Goal: Use online tool/utility: Utilize a website feature to perform a specific function

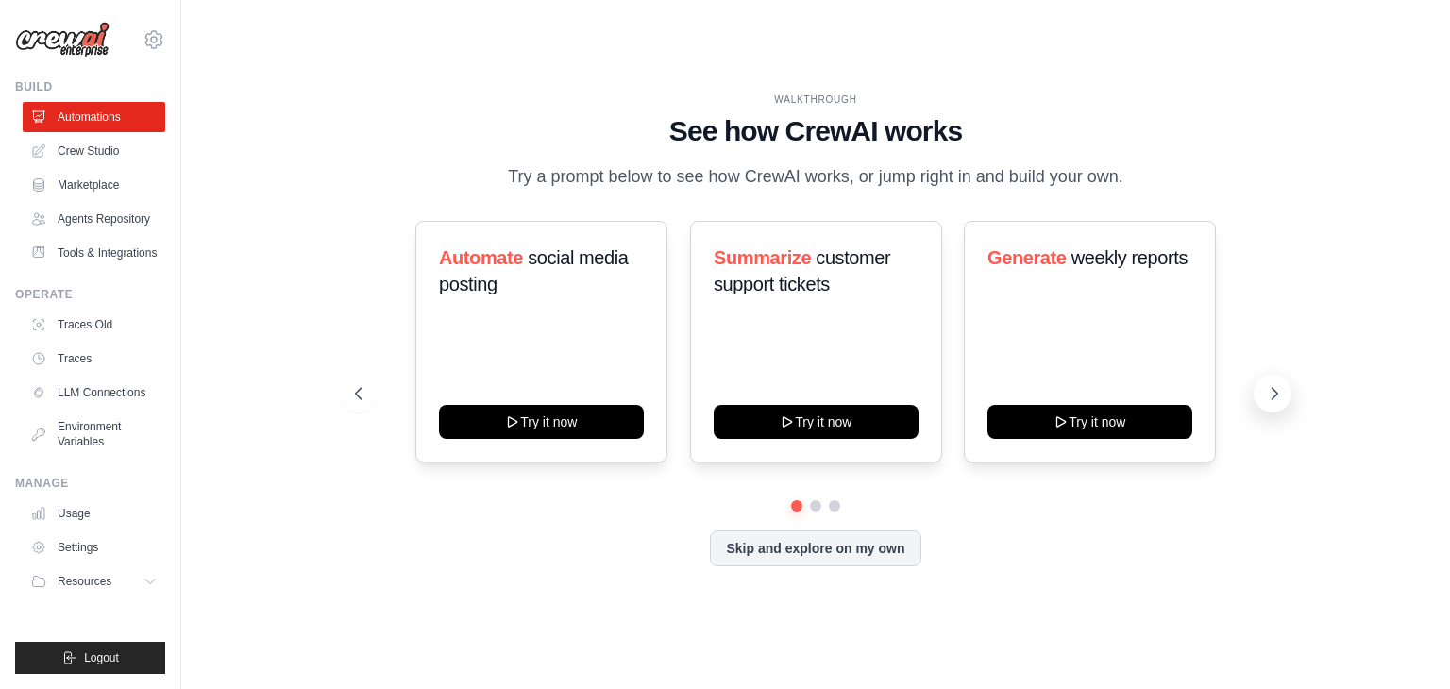
click at [1273, 394] on icon at bounding box center [1274, 393] width 19 height 19
click at [76, 154] on link "Crew Studio" at bounding box center [96, 151] width 143 height 30
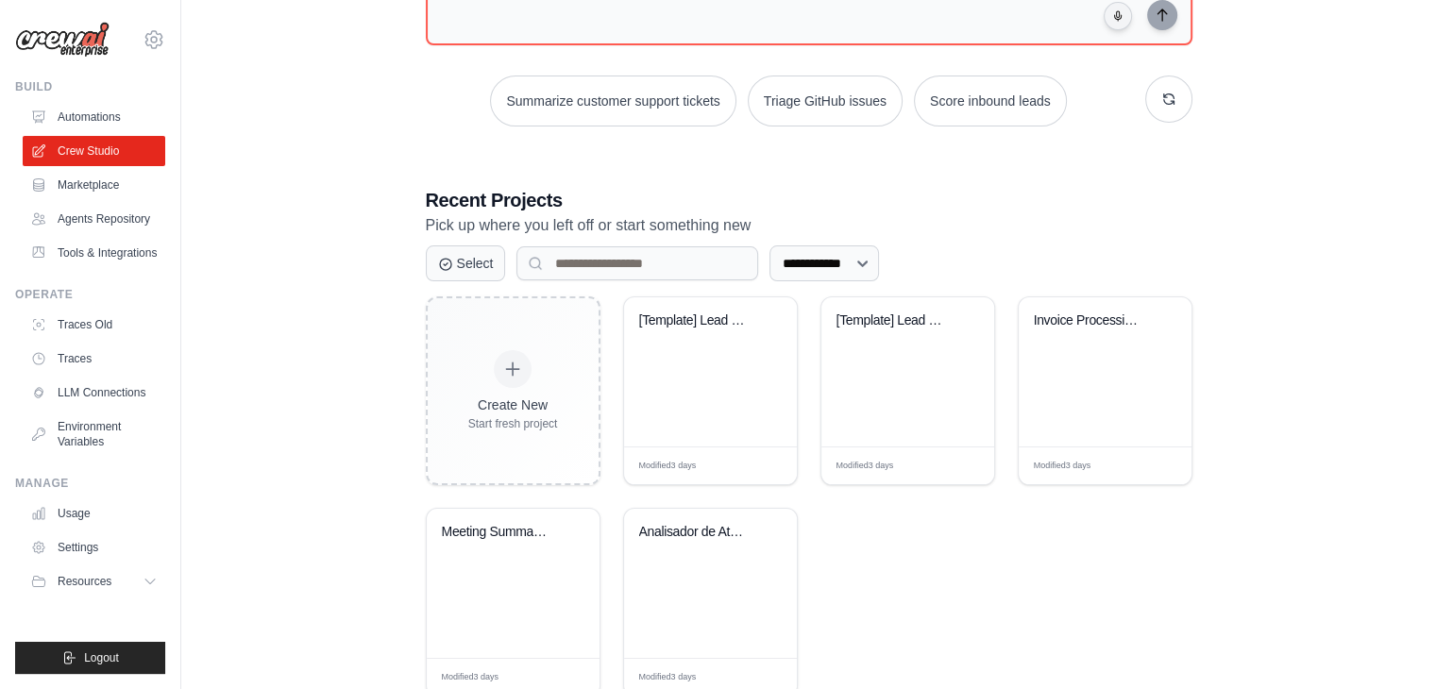
scroll to position [230, 0]
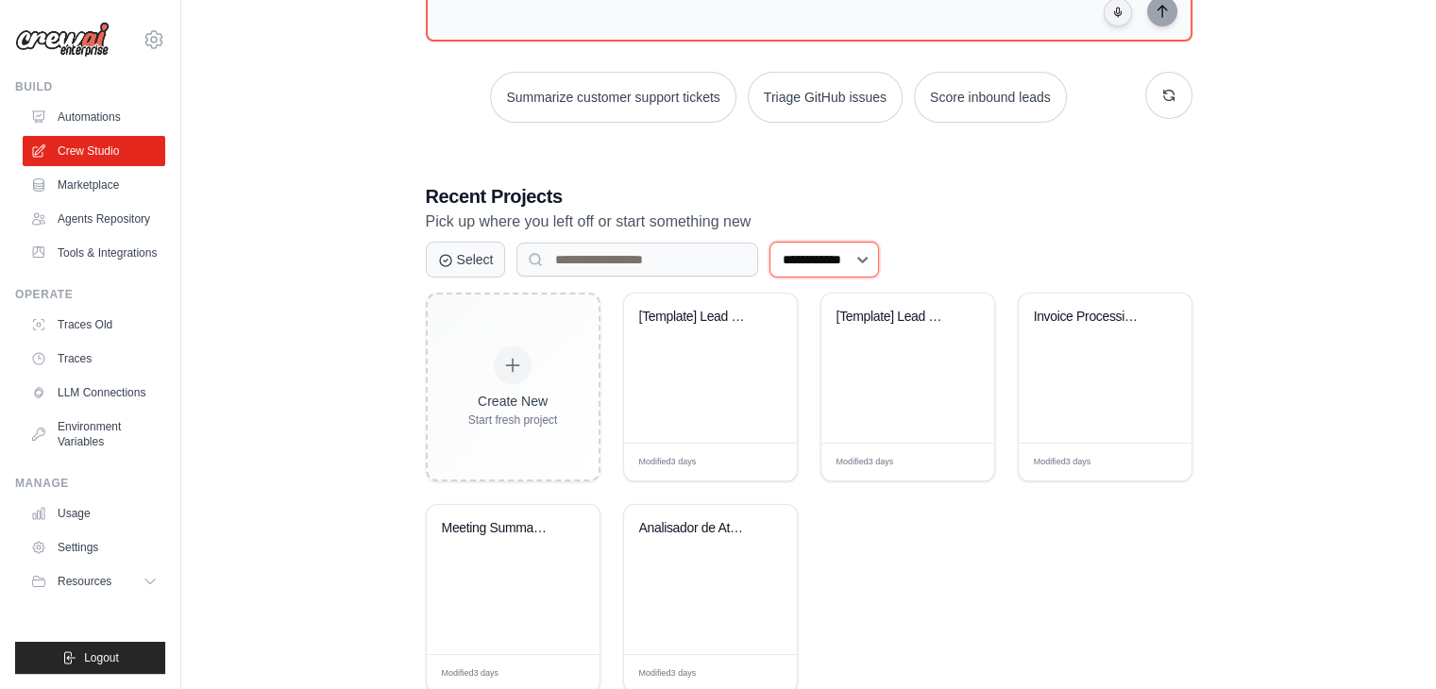
click at [869, 269] on select "**********" at bounding box center [825, 260] width 110 height 36
click at [76, 192] on link "Marketplace" at bounding box center [96, 185] width 143 height 30
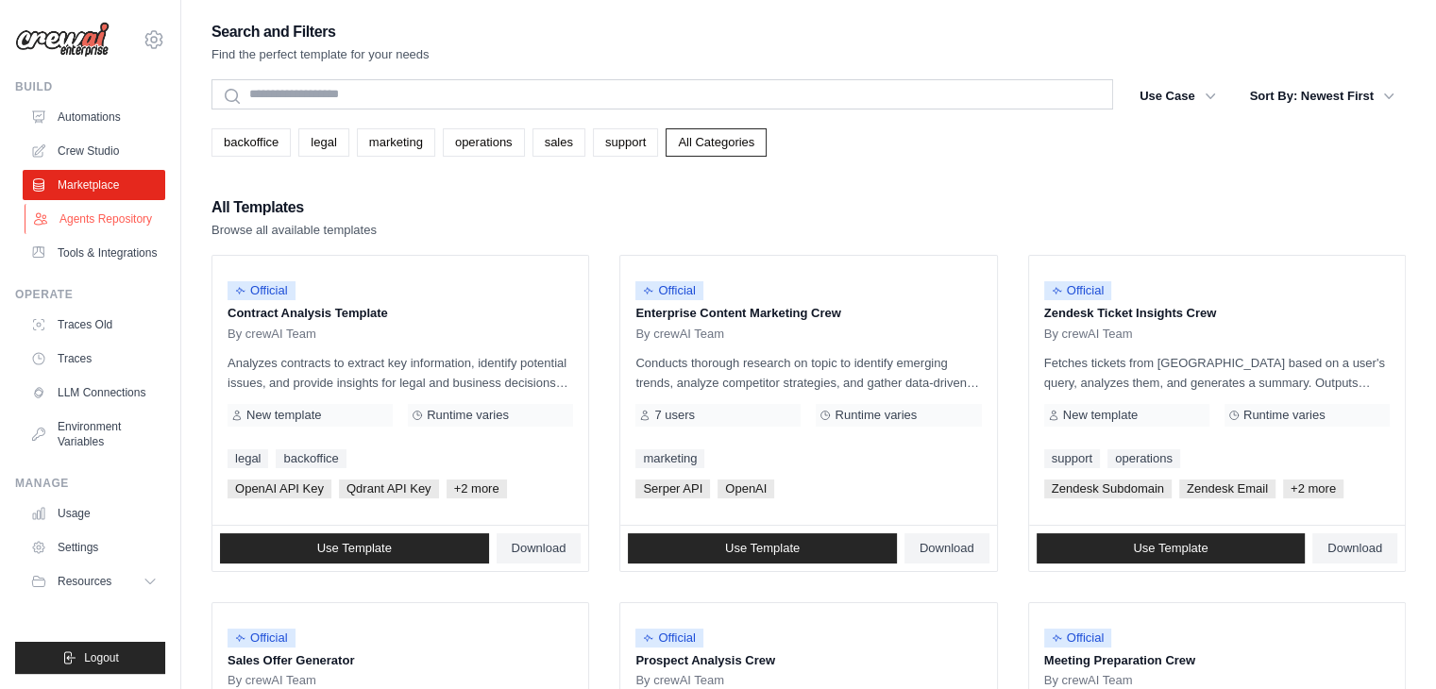
click at [92, 219] on link "Agents Repository" at bounding box center [96, 219] width 143 height 30
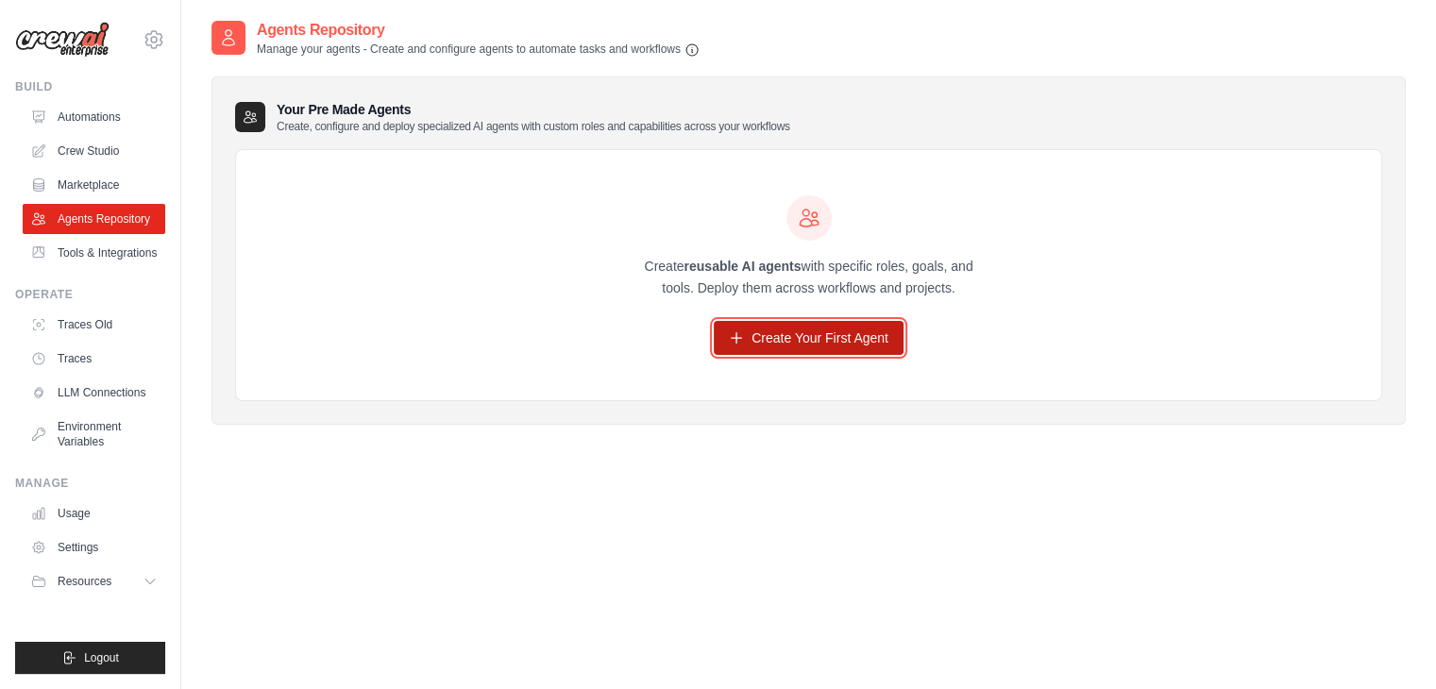
click at [828, 337] on link "Create Your First Agent" at bounding box center [809, 338] width 190 height 34
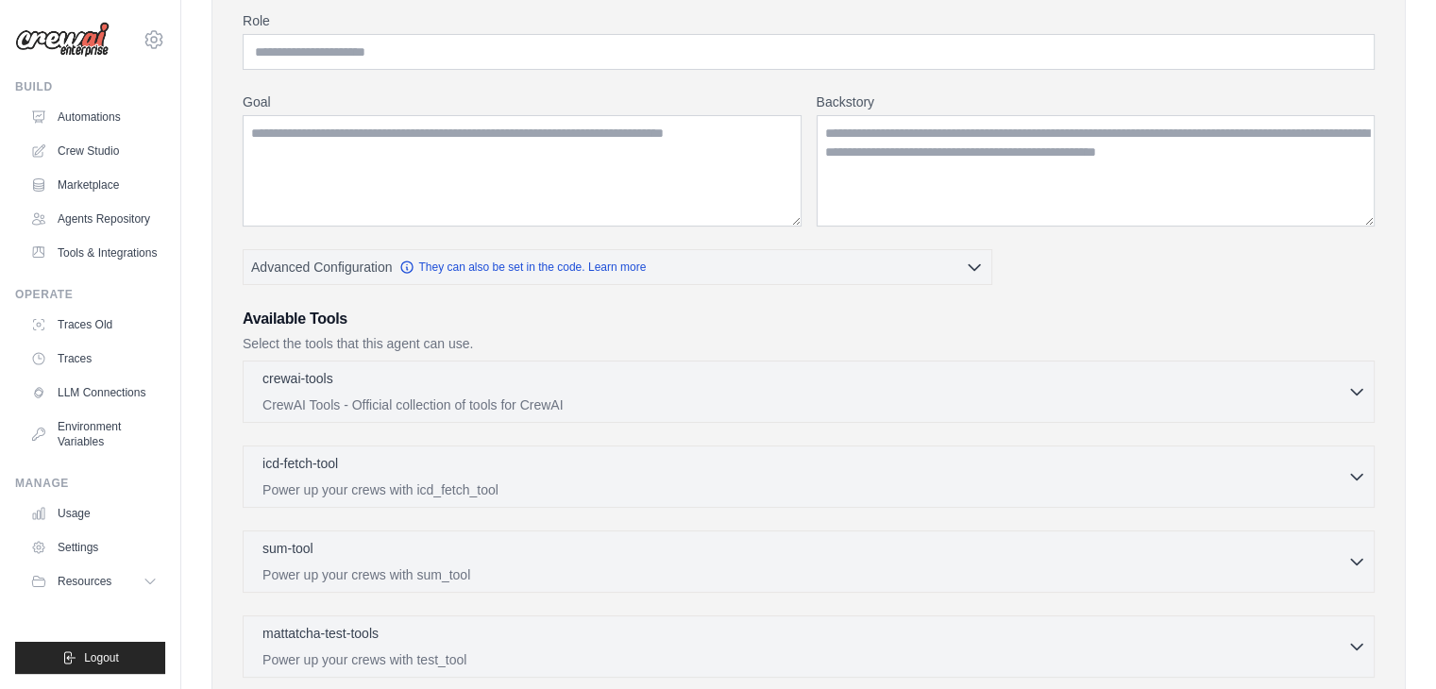
scroll to position [168, 0]
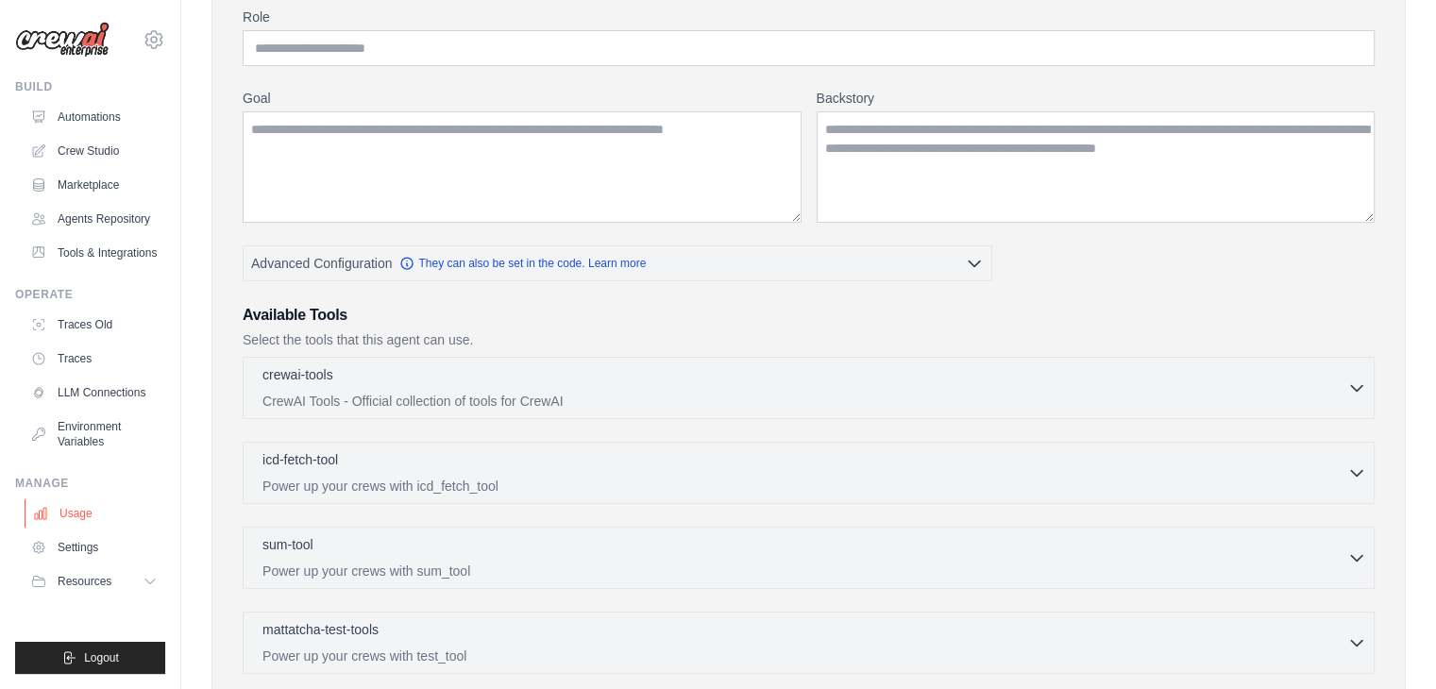
click at [89, 515] on link "Usage" at bounding box center [96, 514] width 143 height 30
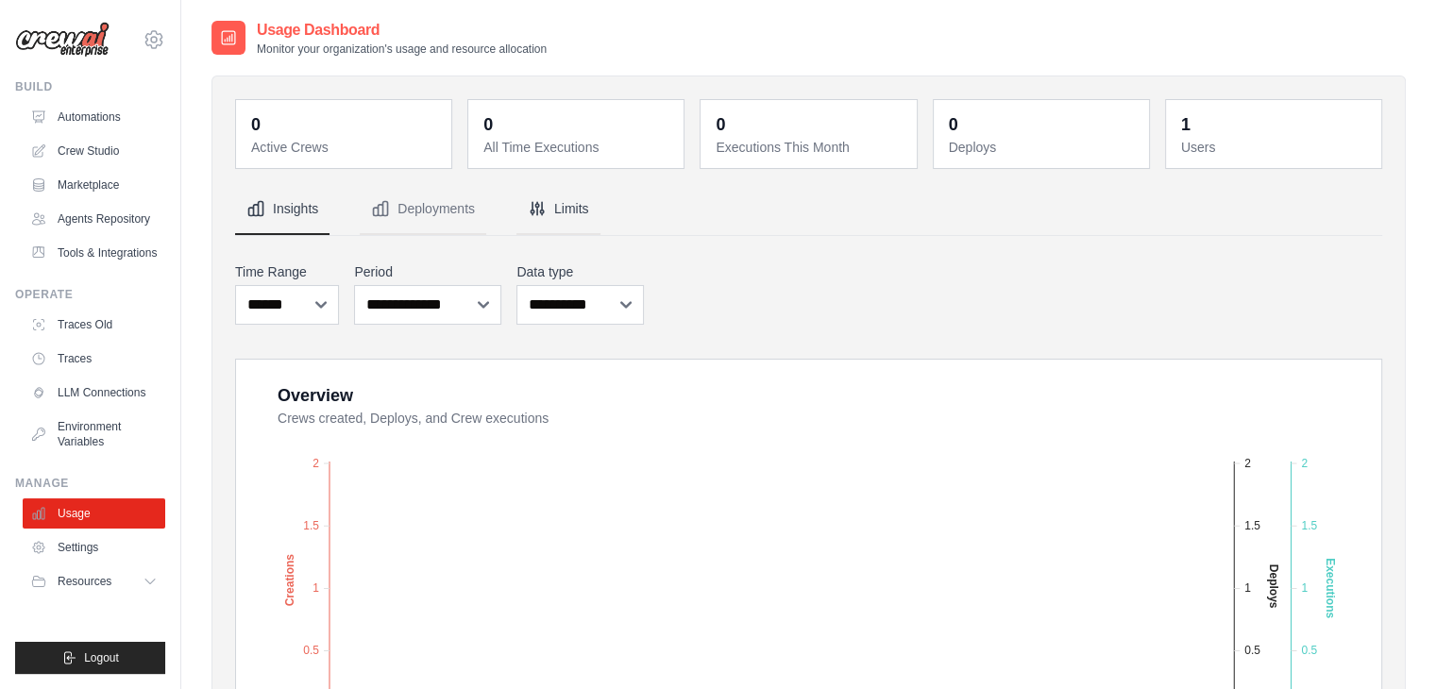
click at [557, 209] on button "Limits" at bounding box center [558, 209] width 84 height 51
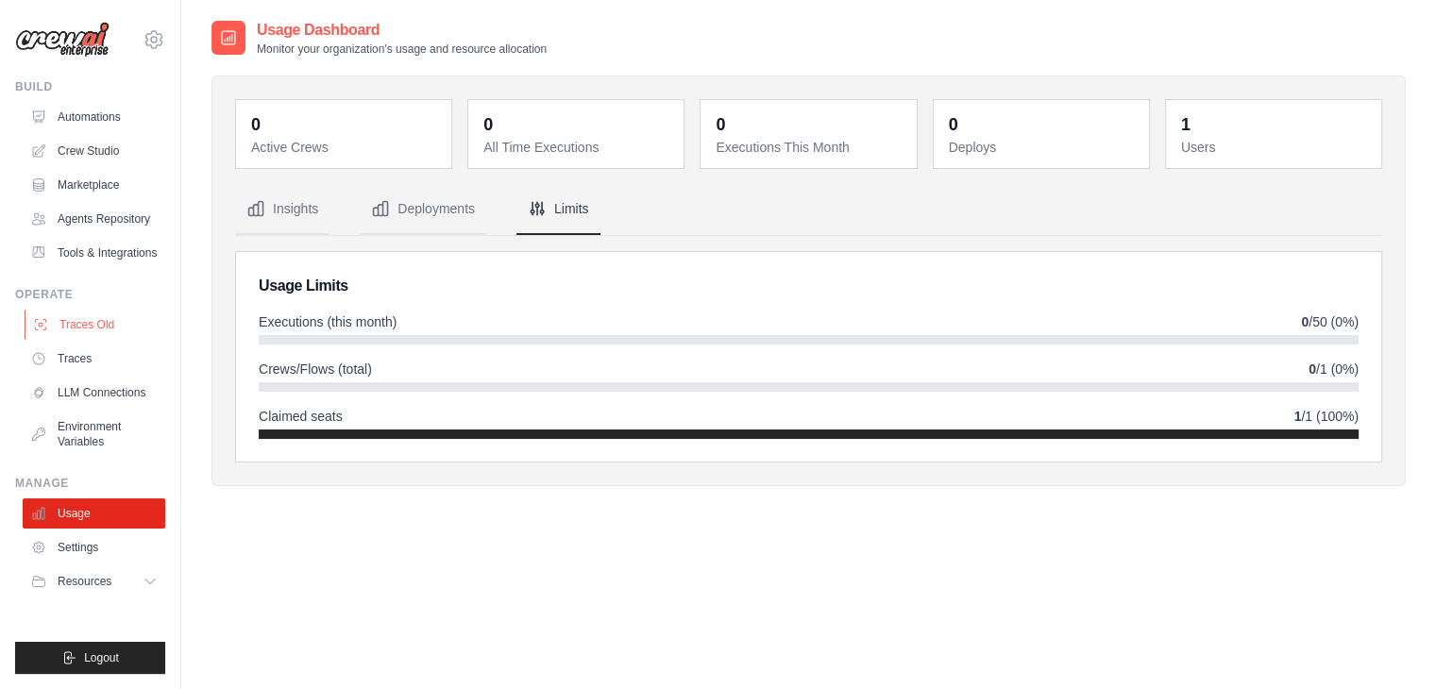
click at [70, 314] on link "Traces Old" at bounding box center [96, 325] width 143 height 30
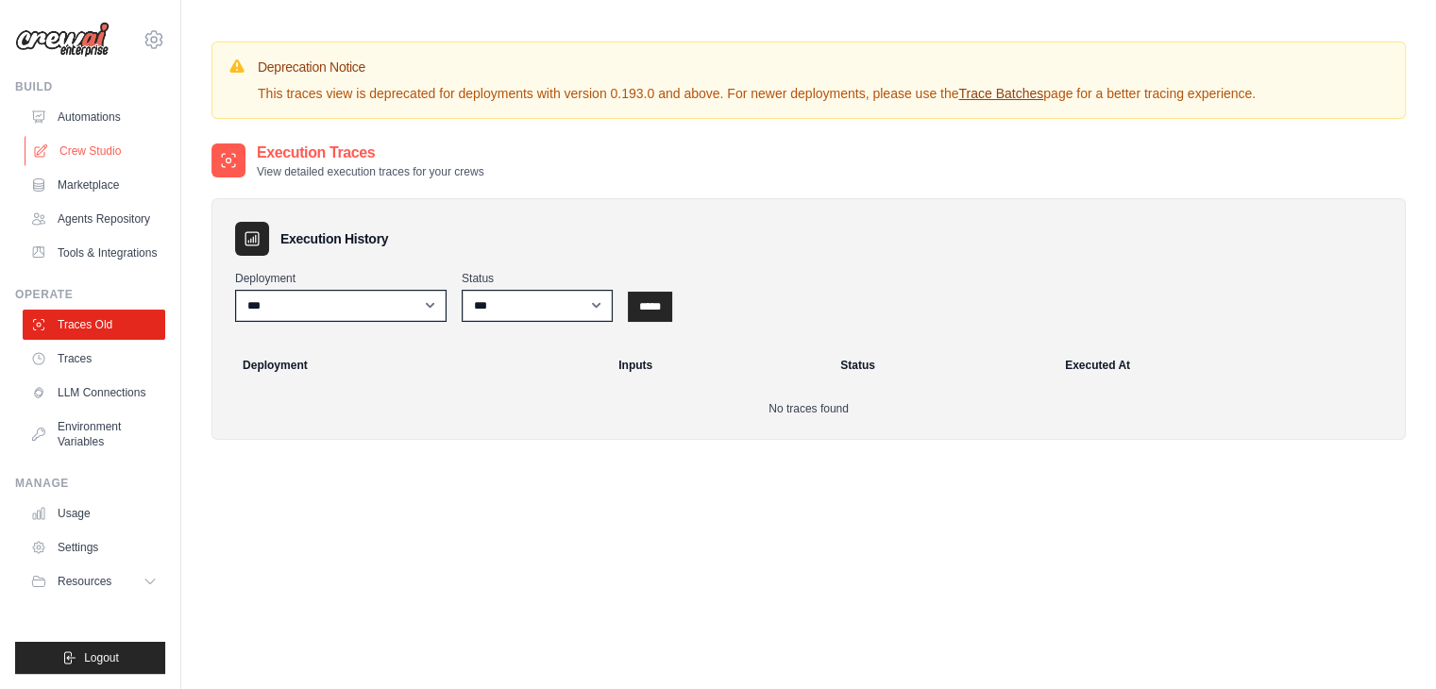
click at [86, 148] on link "Crew Studio" at bounding box center [96, 151] width 143 height 30
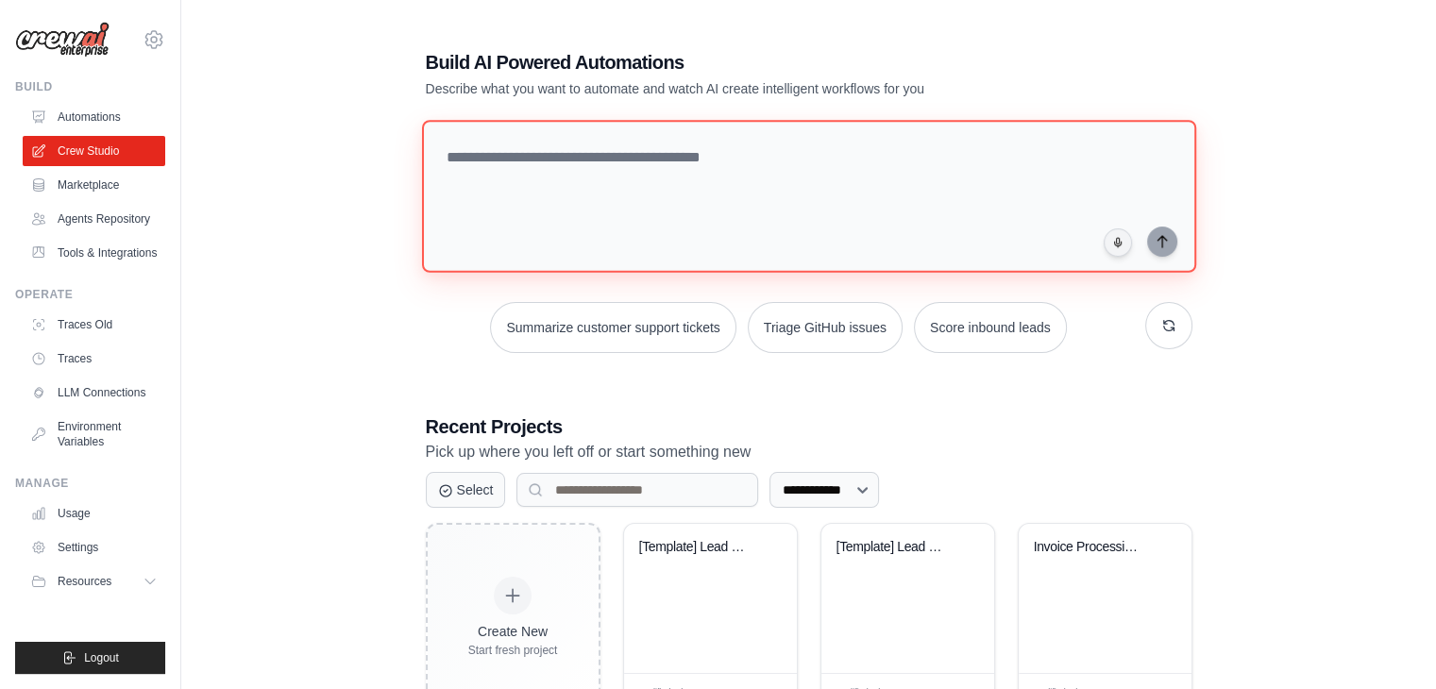
click at [551, 199] on textarea at bounding box center [808, 196] width 774 height 153
type textarea "******"
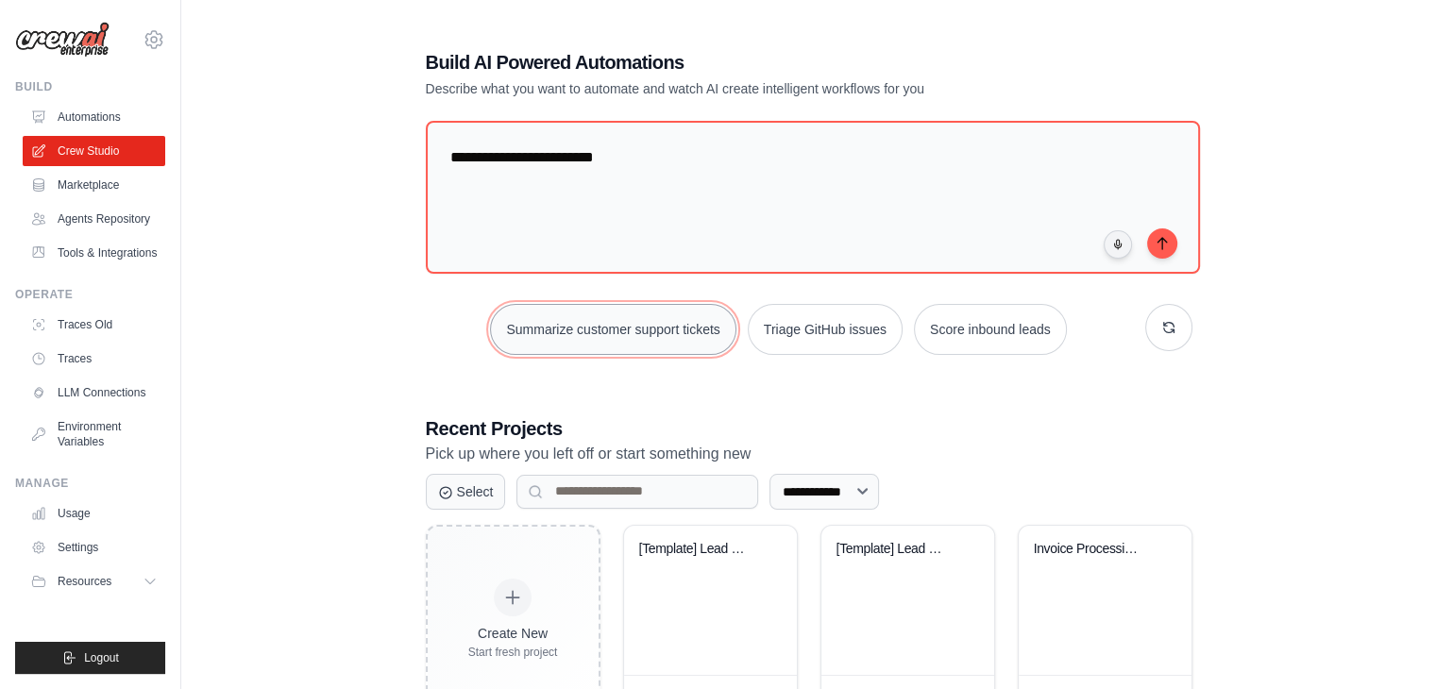
click at [611, 333] on button "Summarize customer support tickets" at bounding box center [612, 329] width 245 height 51
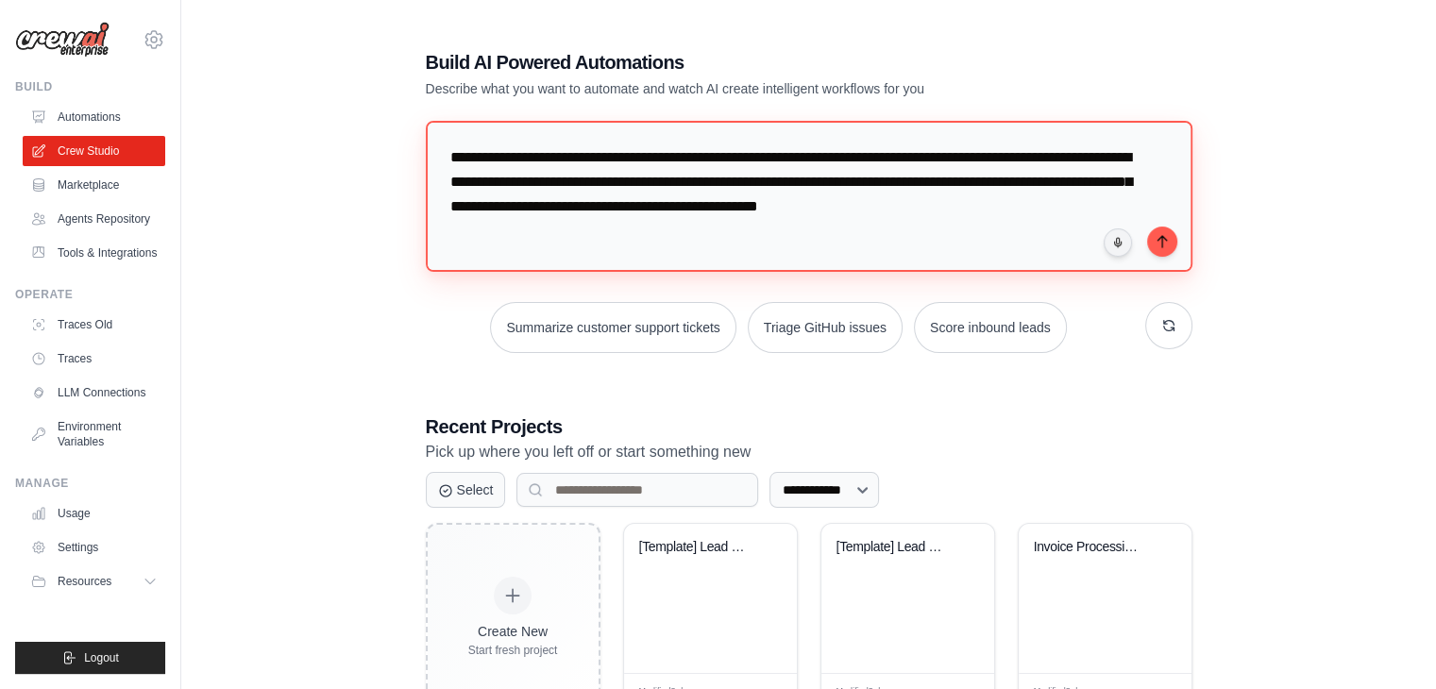
click at [646, 245] on textarea "**********" at bounding box center [809, 196] width 767 height 151
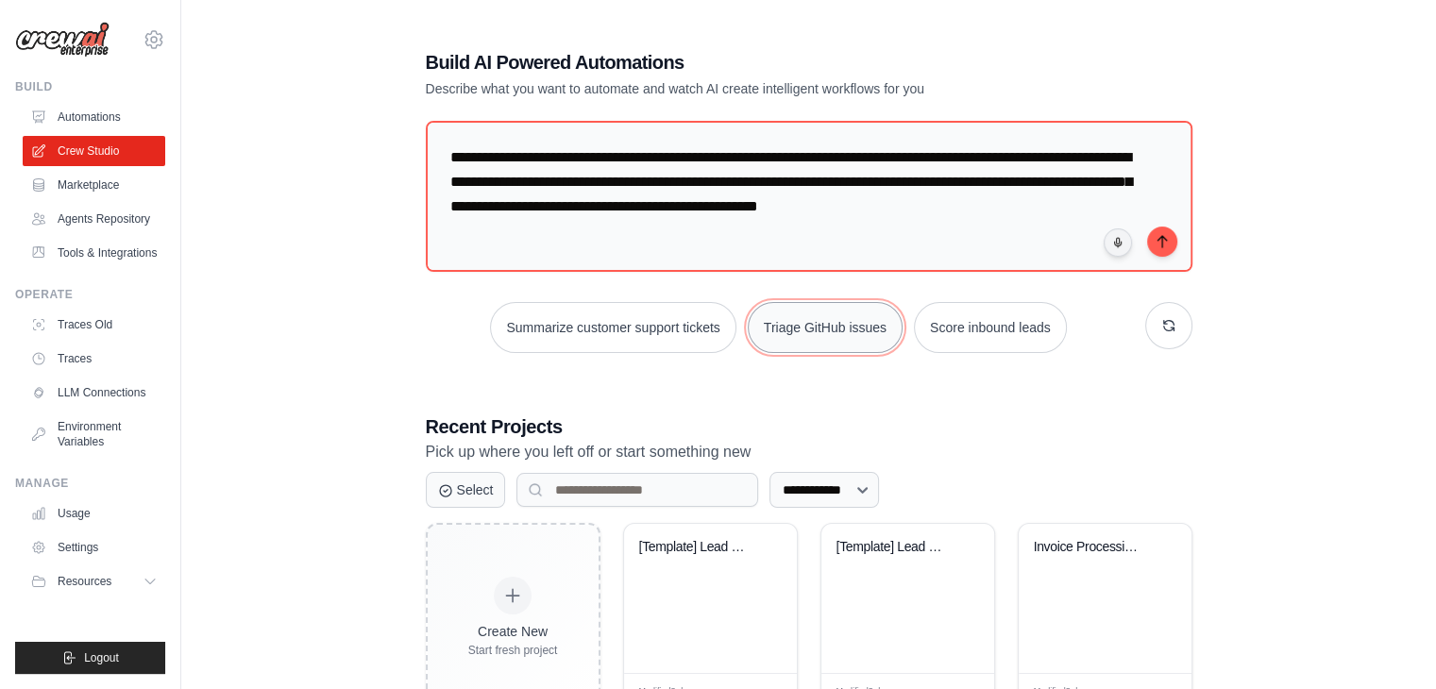
click at [796, 304] on button "Triage GitHub issues" at bounding box center [825, 327] width 155 height 51
click at [974, 313] on button "Score inbound leads" at bounding box center [990, 327] width 153 height 51
click at [1164, 314] on button "button" at bounding box center [1168, 325] width 47 height 47
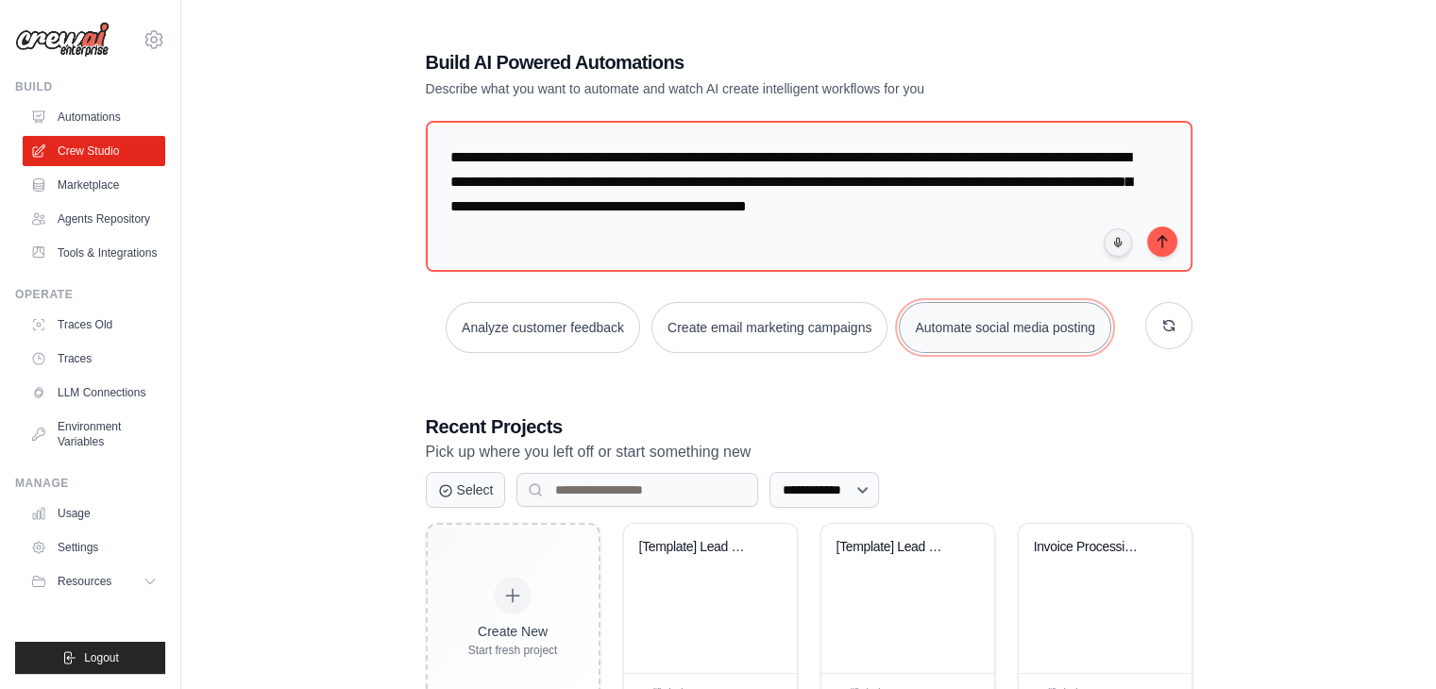
click at [1012, 326] on button "Automate social media posting" at bounding box center [1005, 327] width 212 height 51
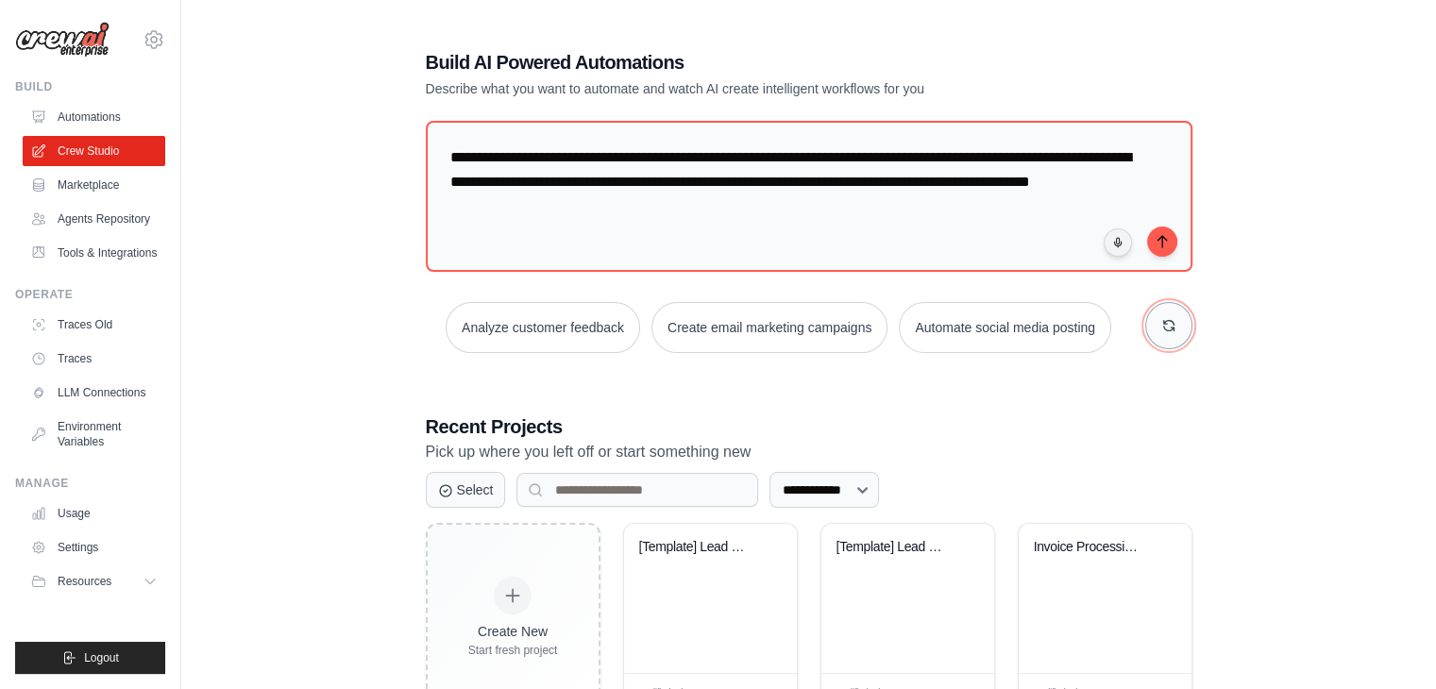
click at [1175, 319] on icon "button" at bounding box center [1168, 325] width 15 height 15
click at [1141, 322] on div "Automate social media posting Monitor website uptime Generate weekly reports" at bounding box center [809, 327] width 767 height 51
click at [1165, 334] on button "button" at bounding box center [1168, 325] width 47 height 47
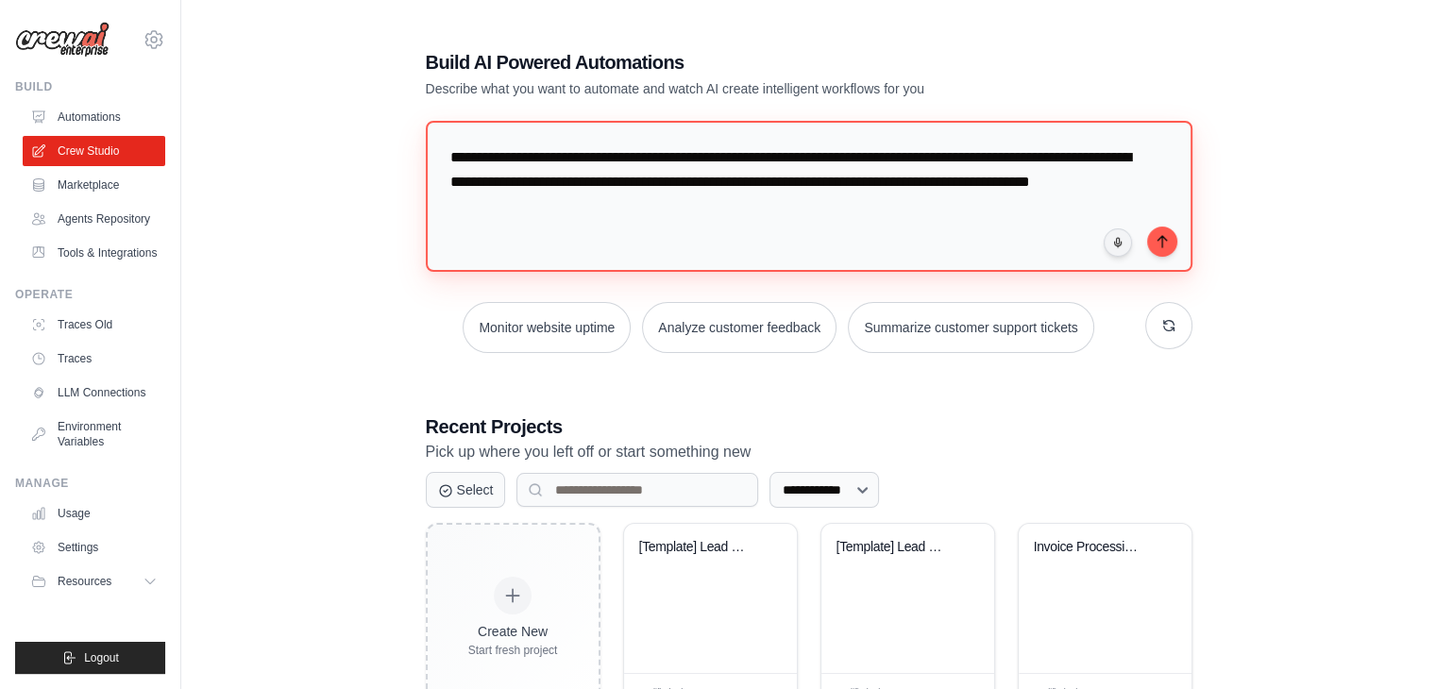
click at [957, 254] on textarea "**********" at bounding box center [809, 196] width 767 height 151
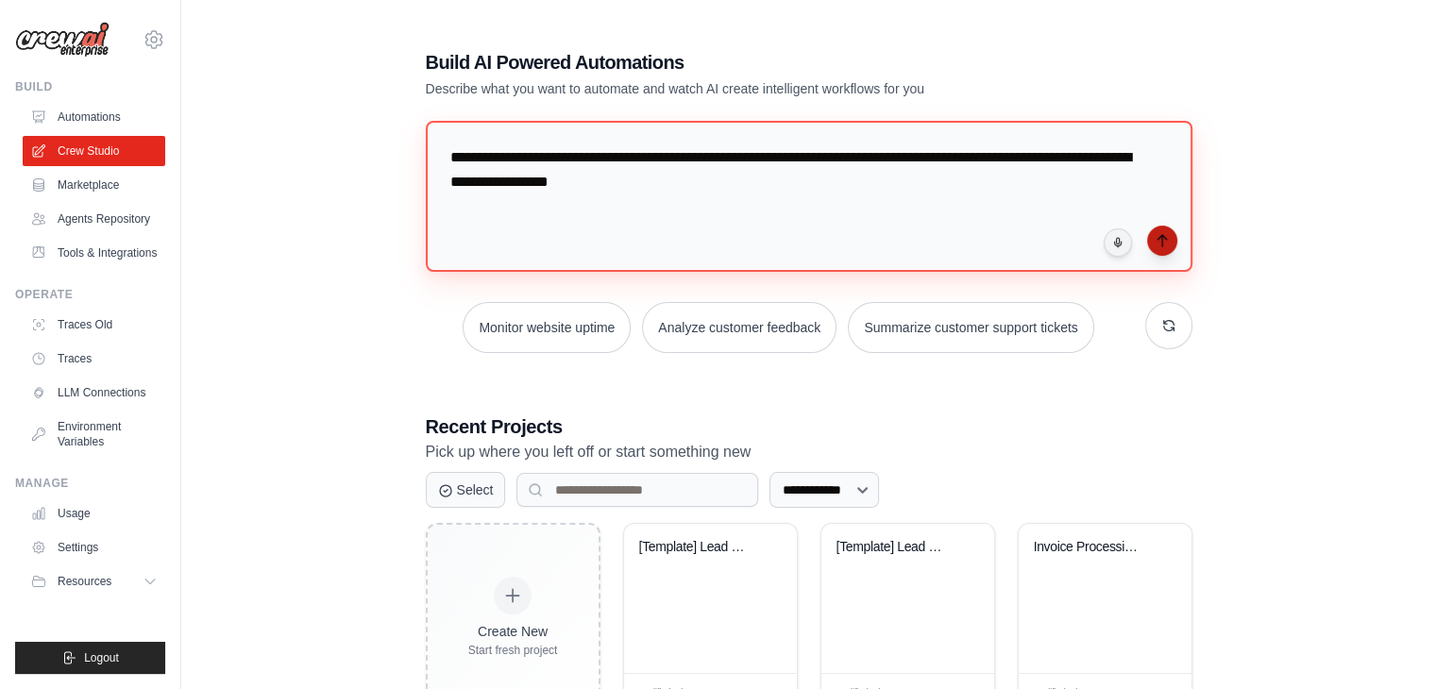
type textarea "**********"
click at [1170, 240] on button "submit" at bounding box center [1162, 241] width 30 height 30
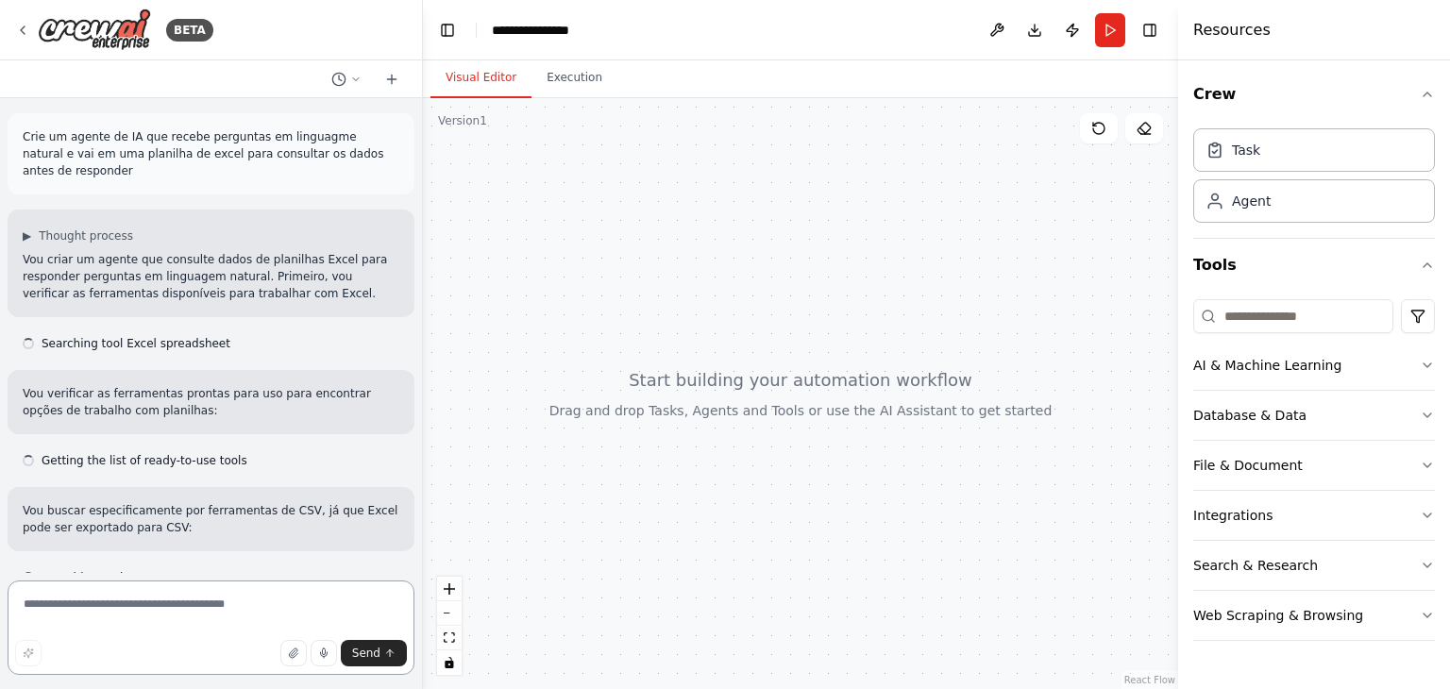
scroll to position [230, 0]
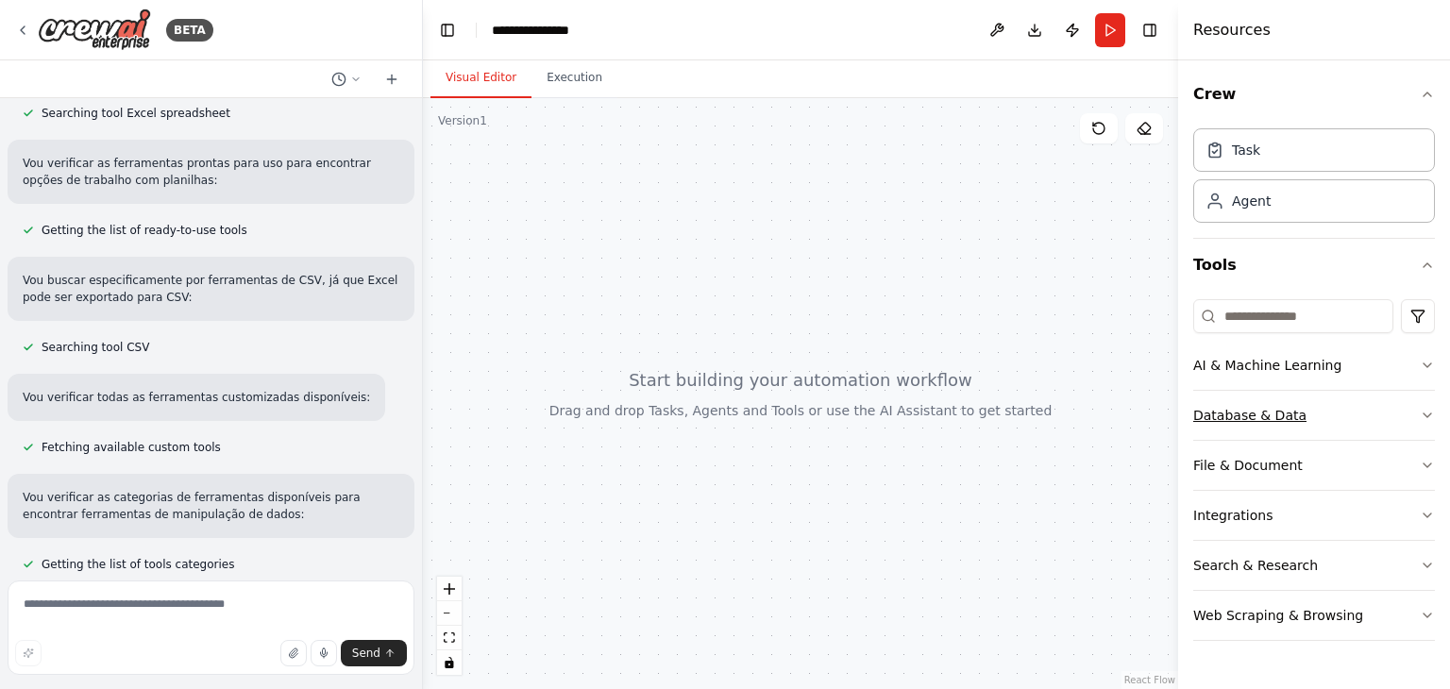
click at [1349, 429] on button "Database & Data" at bounding box center [1315, 415] width 242 height 49
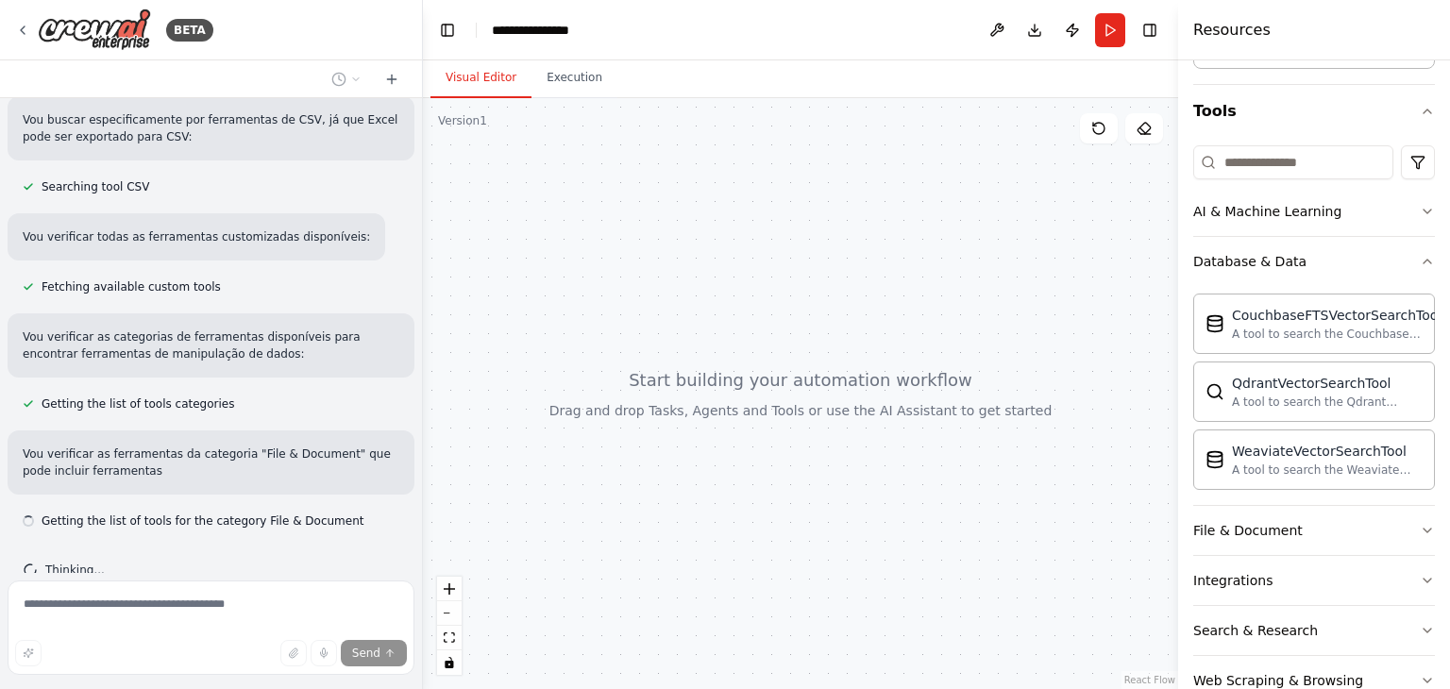
scroll to position [408, 0]
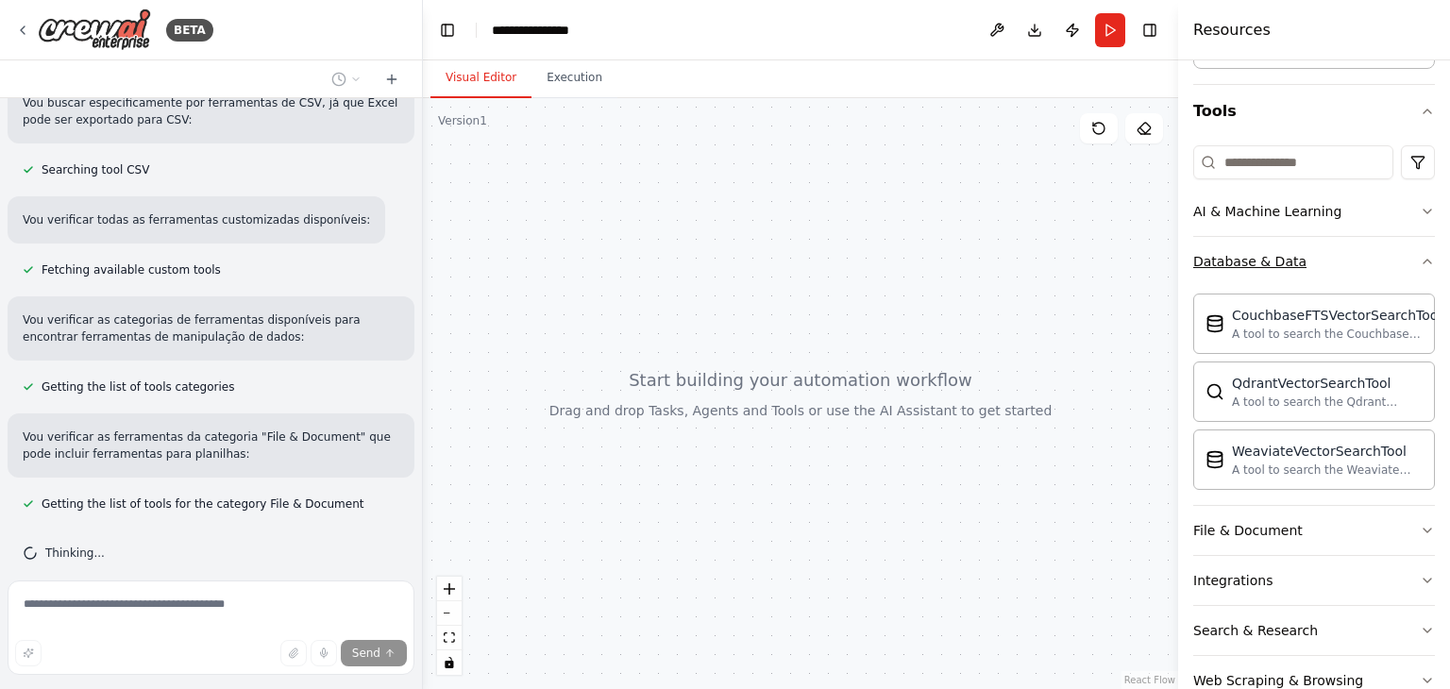
drag, startPoint x: 1238, startPoint y: 262, endPoint x: 1337, endPoint y: 243, distance: 101.1
click at [1337, 243] on button "Database & Data" at bounding box center [1315, 261] width 242 height 49
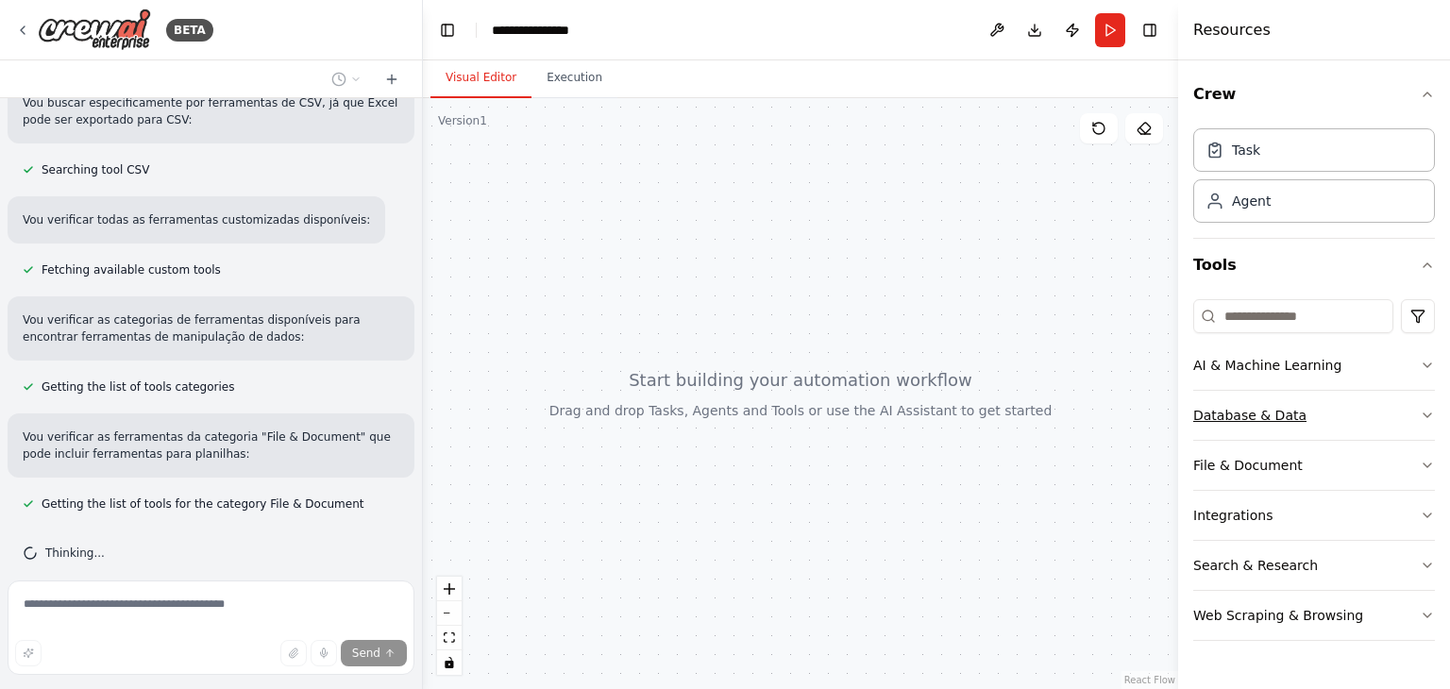
click at [1337, 243] on button "Tools" at bounding box center [1315, 265] width 242 height 53
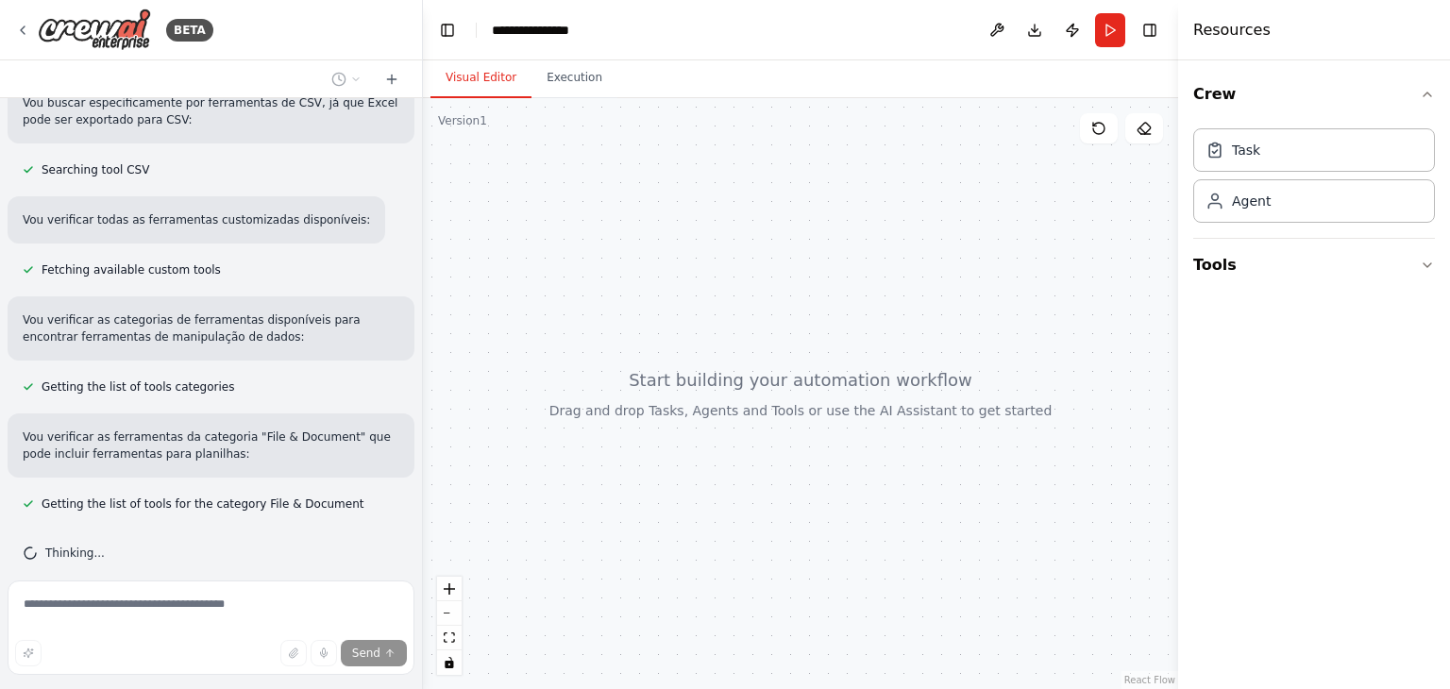
click at [1337, 243] on button "Tools" at bounding box center [1315, 265] width 242 height 53
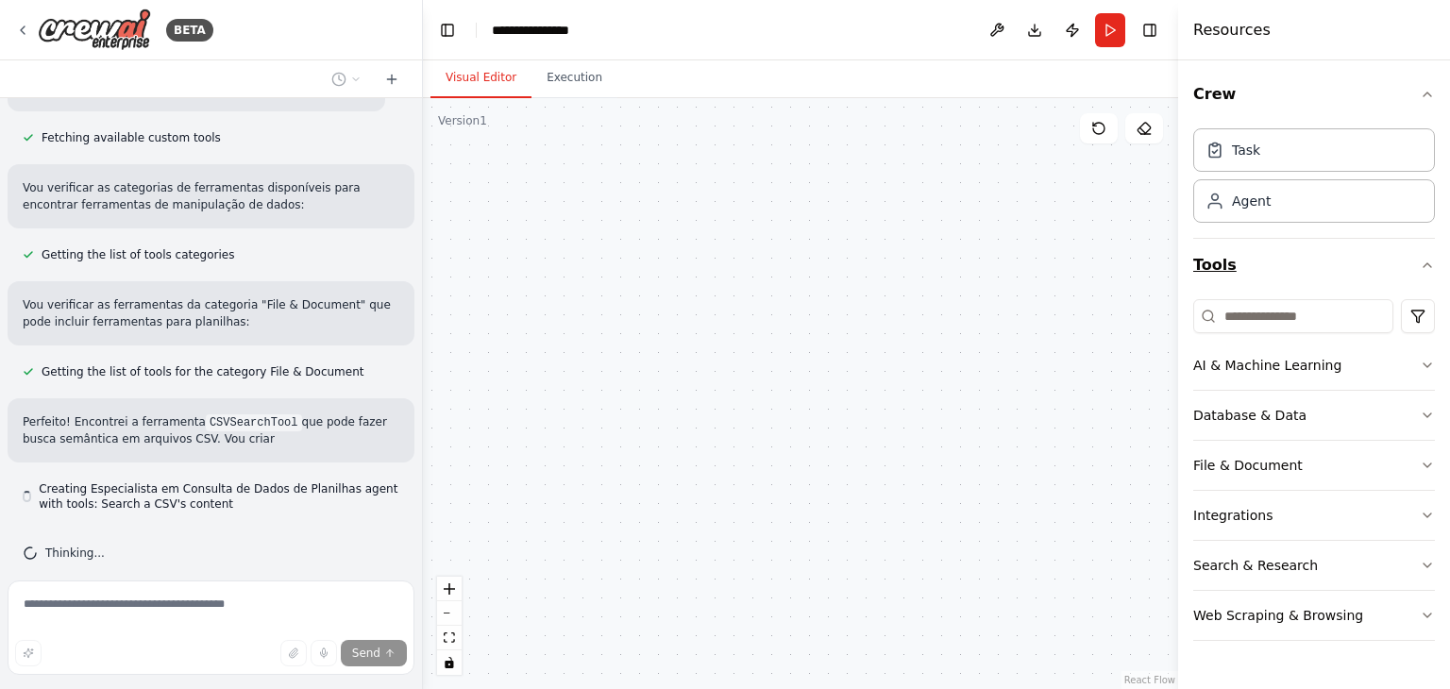
click at [1357, 262] on button "Tools" at bounding box center [1315, 265] width 242 height 53
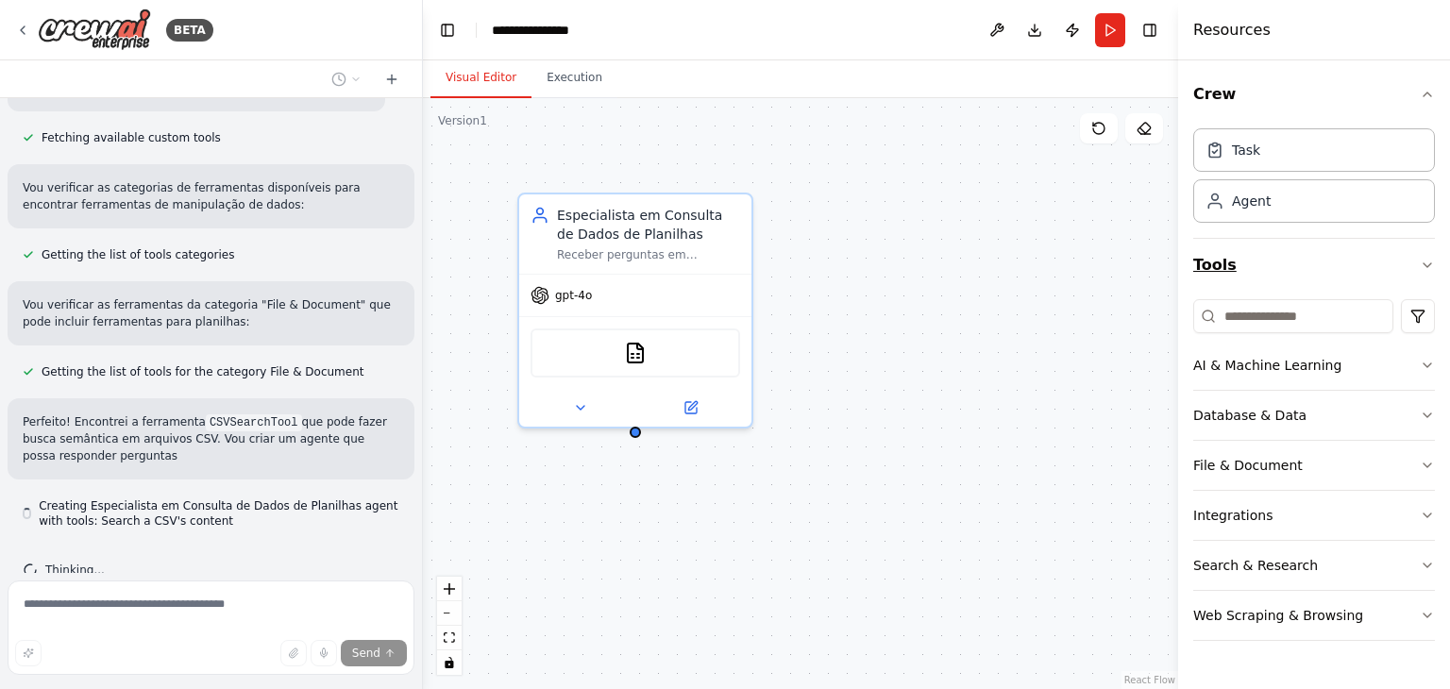
scroll to position [557, 0]
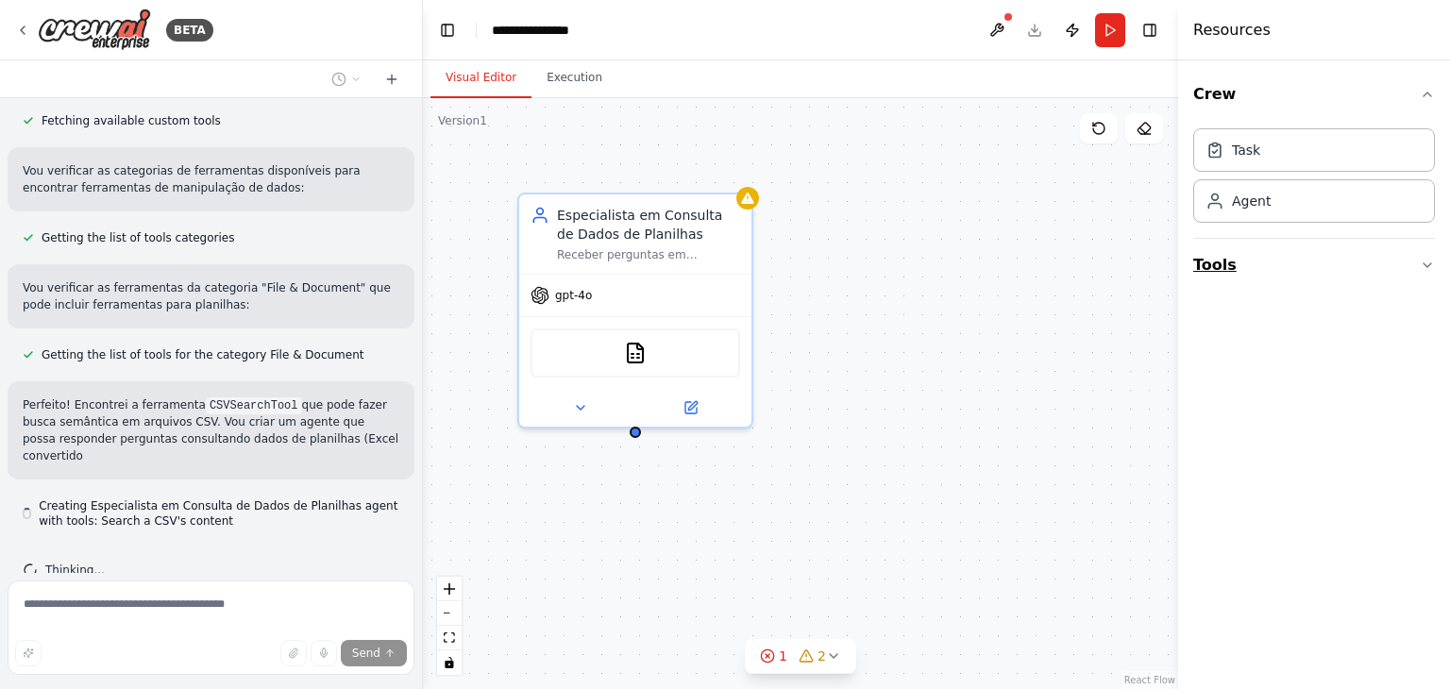
click at [1357, 262] on button "Tools" at bounding box center [1315, 265] width 242 height 53
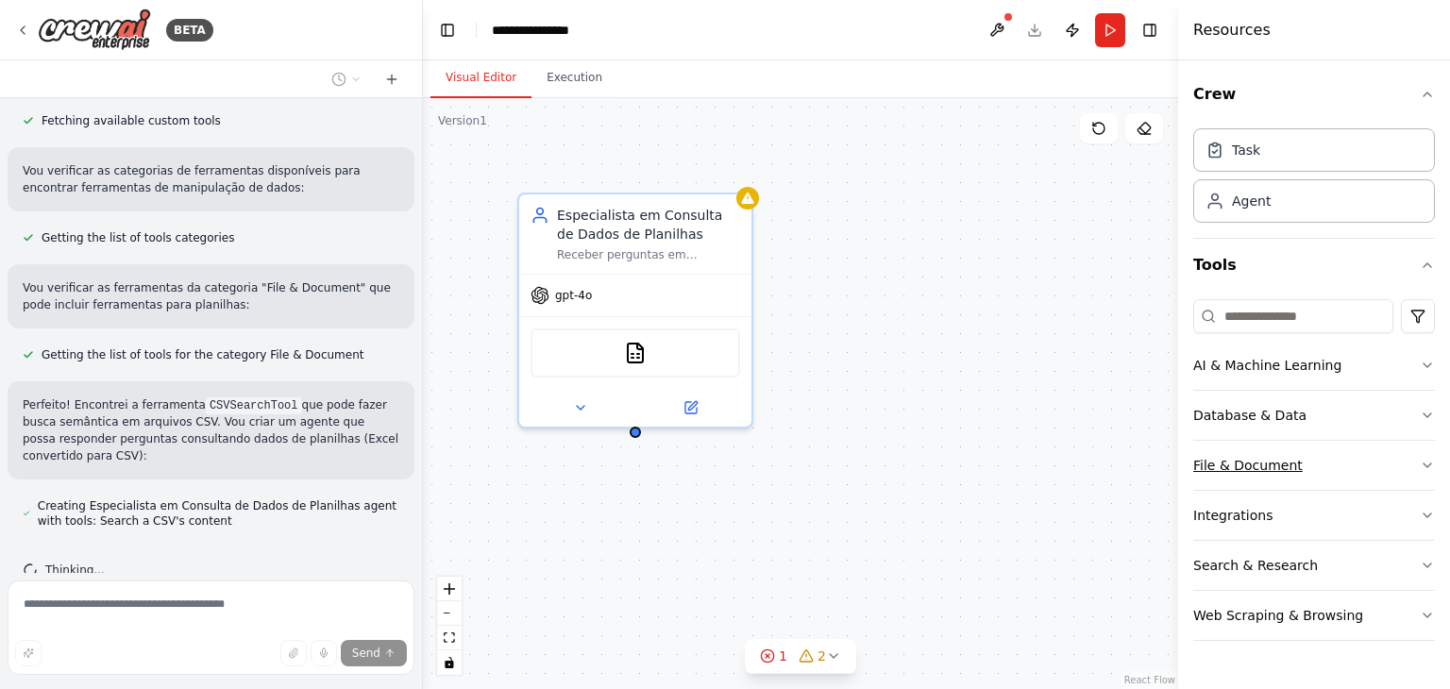
click at [1292, 456] on div "File & Document" at bounding box center [1249, 465] width 110 height 19
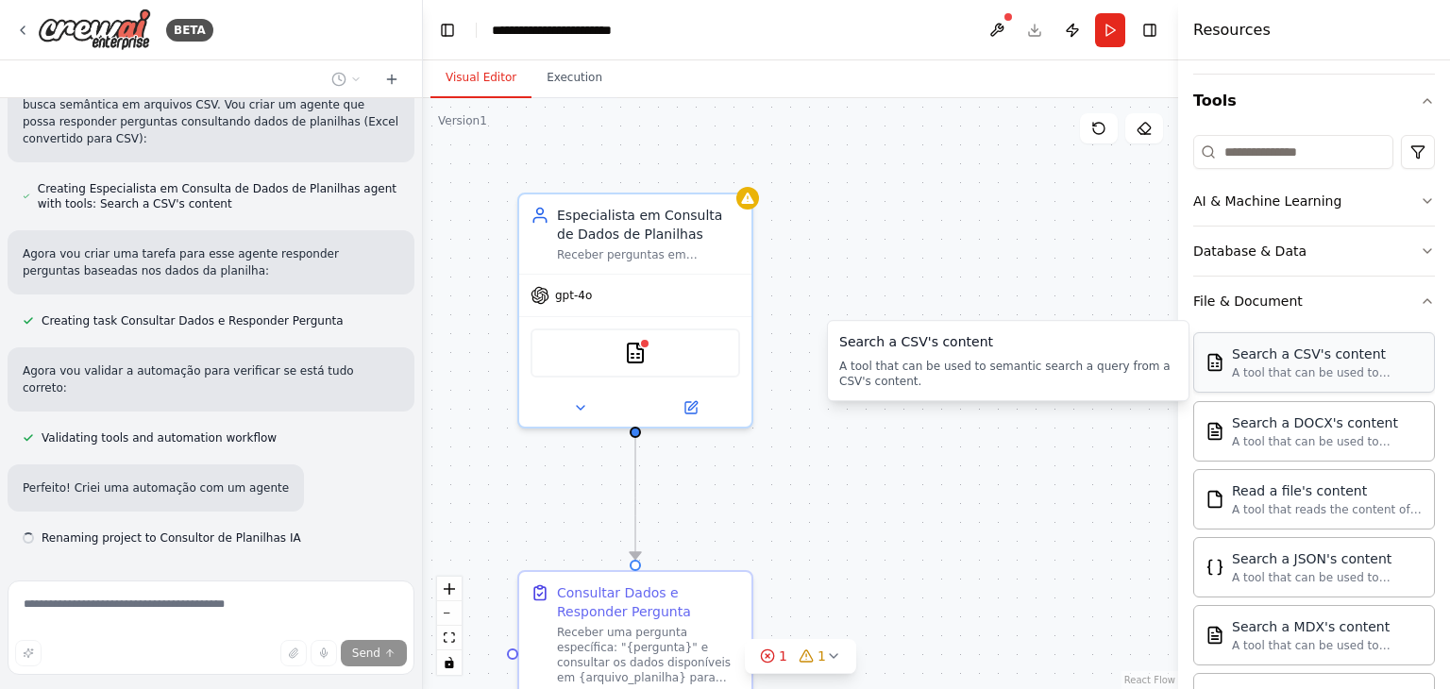
scroll to position [891, 0]
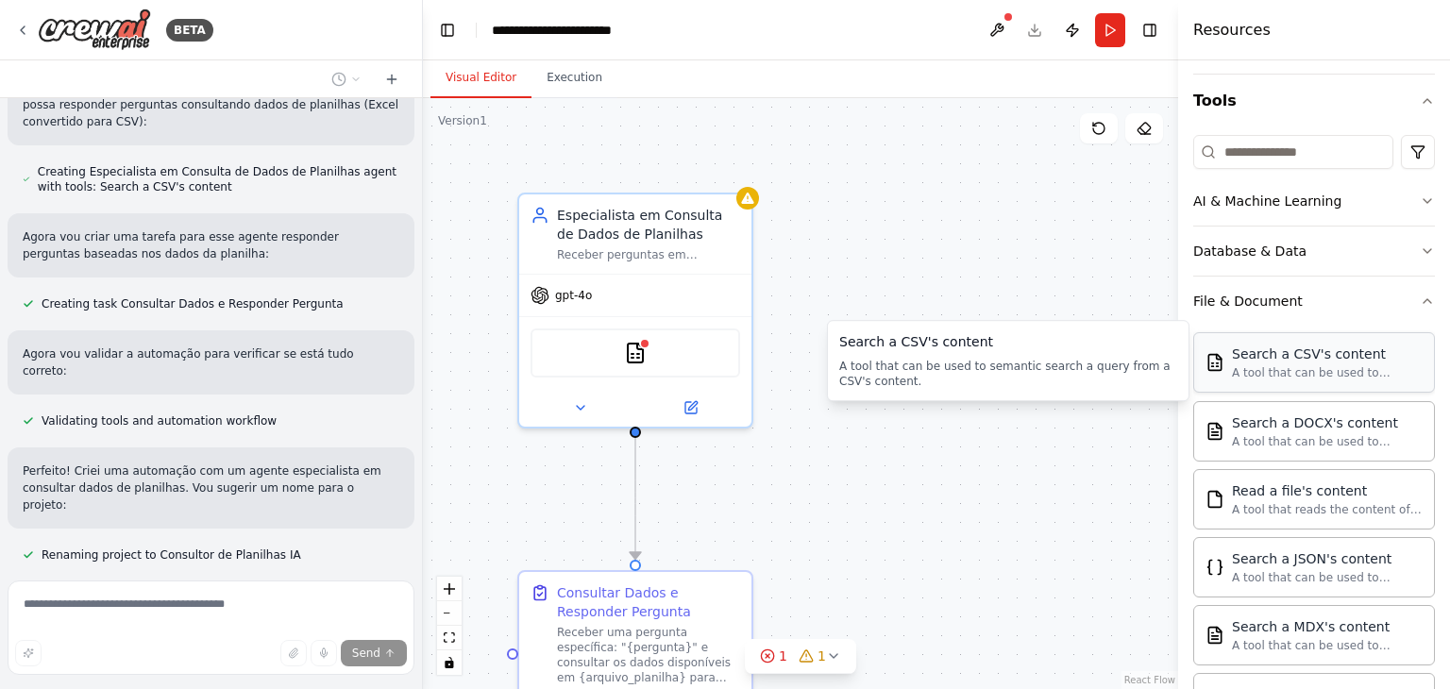
click at [1318, 361] on div "Search a CSV's content" at bounding box center [1327, 354] width 191 height 19
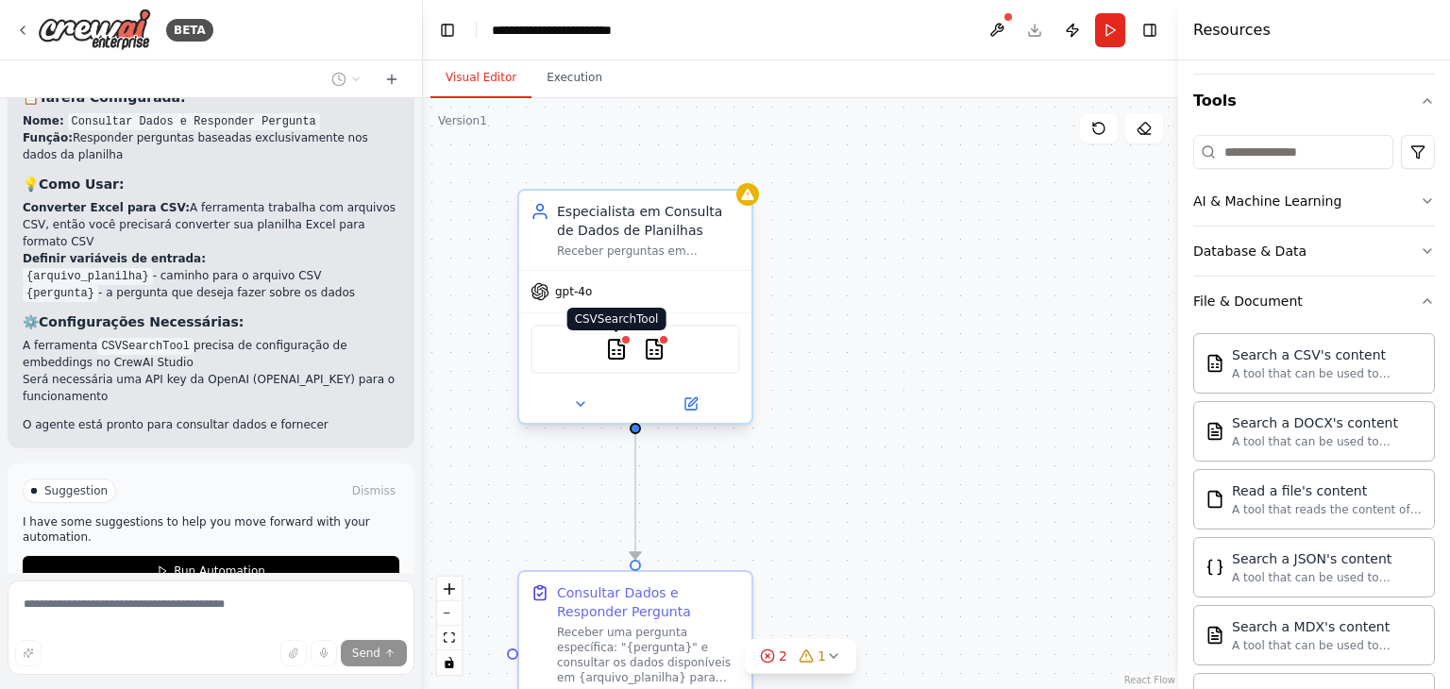
scroll to position [1601, 0]
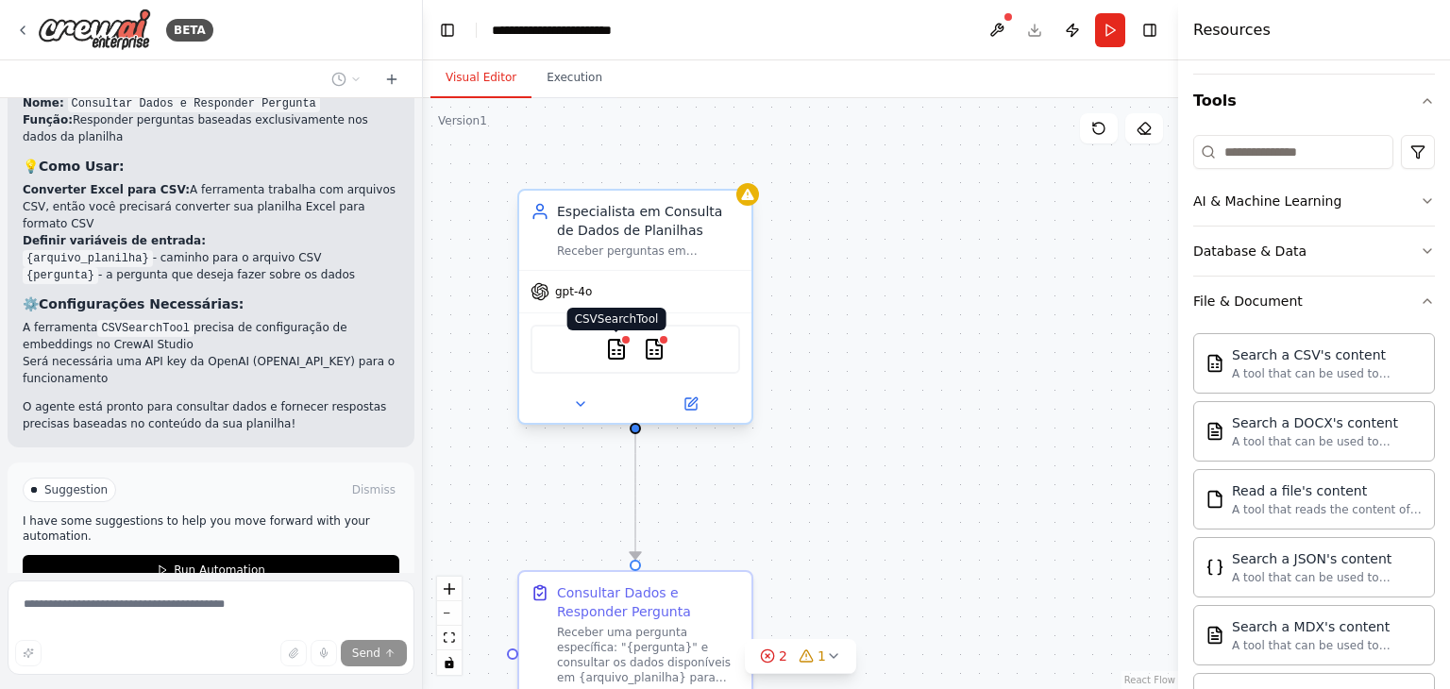
click at [624, 343] on div at bounding box center [625, 339] width 11 height 11
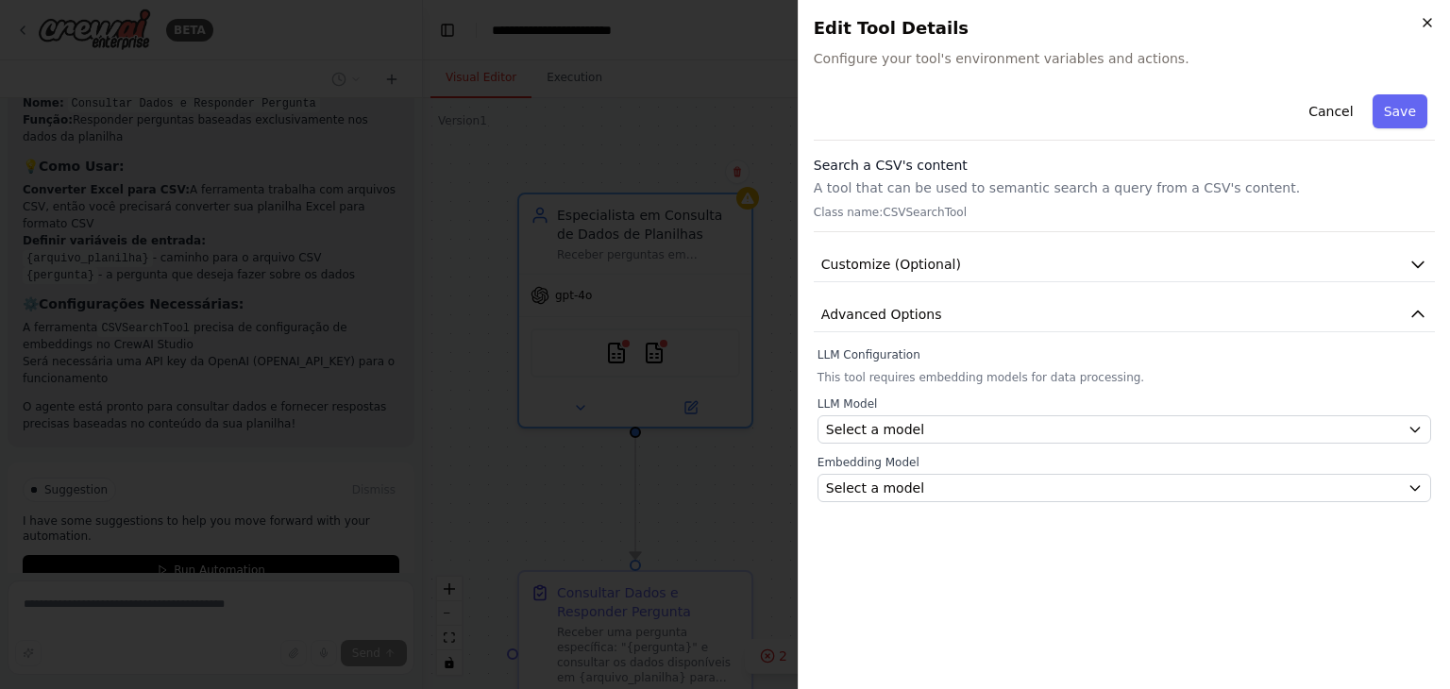
click at [1431, 28] on icon "button" at bounding box center [1427, 22] width 15 height 15
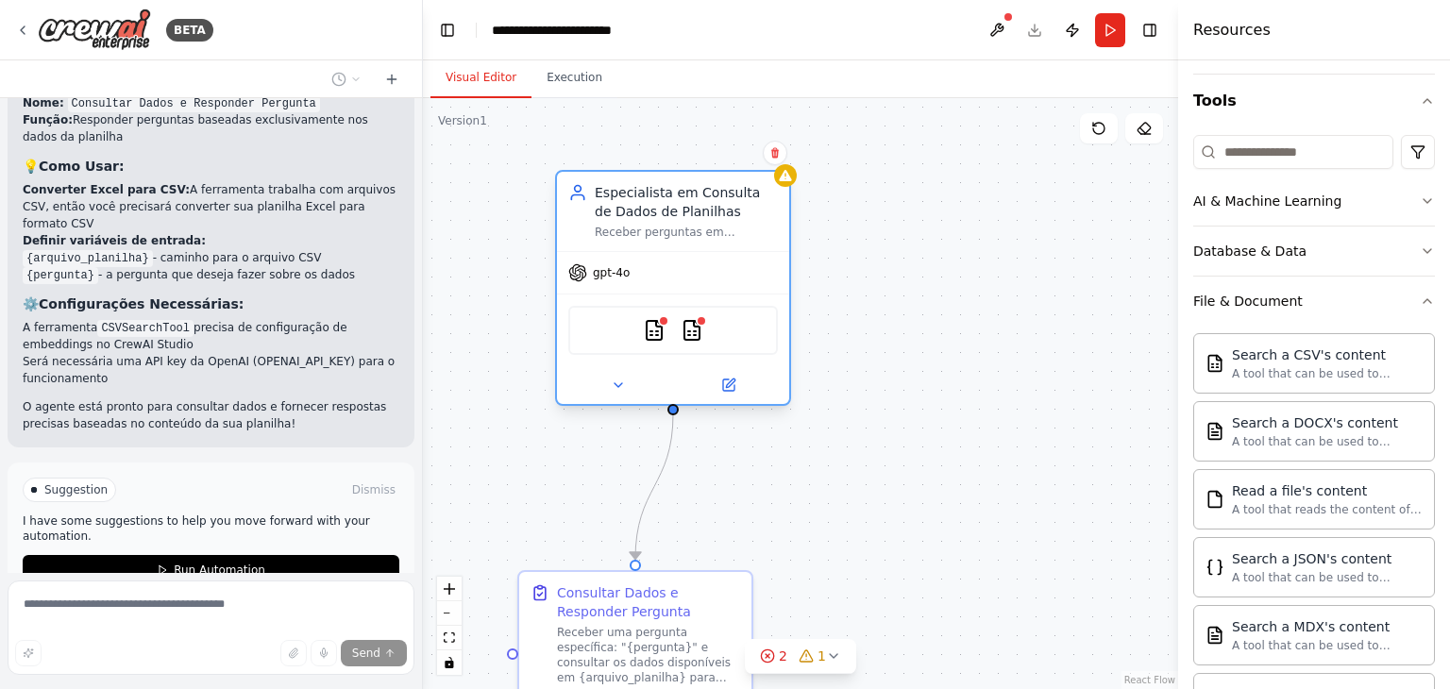
drag, startPoint x: 658, startPoint y: 345, endPoint x: 704, endPoint y: 333, distance: 47.6
click at [704, 333] on div "CSVSearchTool CSVSearchTool" at bounding box center [673, 330] width 210 height 49
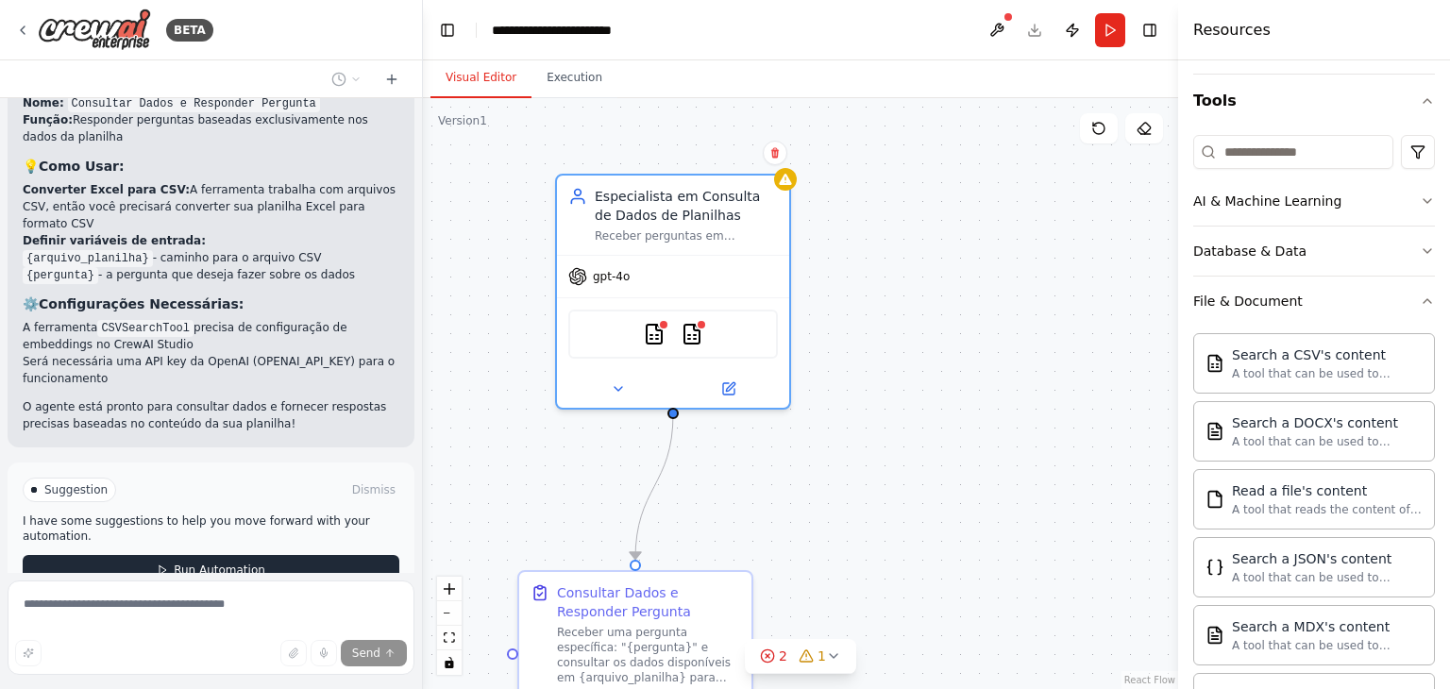
click at [336, 555] on button "Run Automation" at bounding box center [211, 570] width 377 height 30
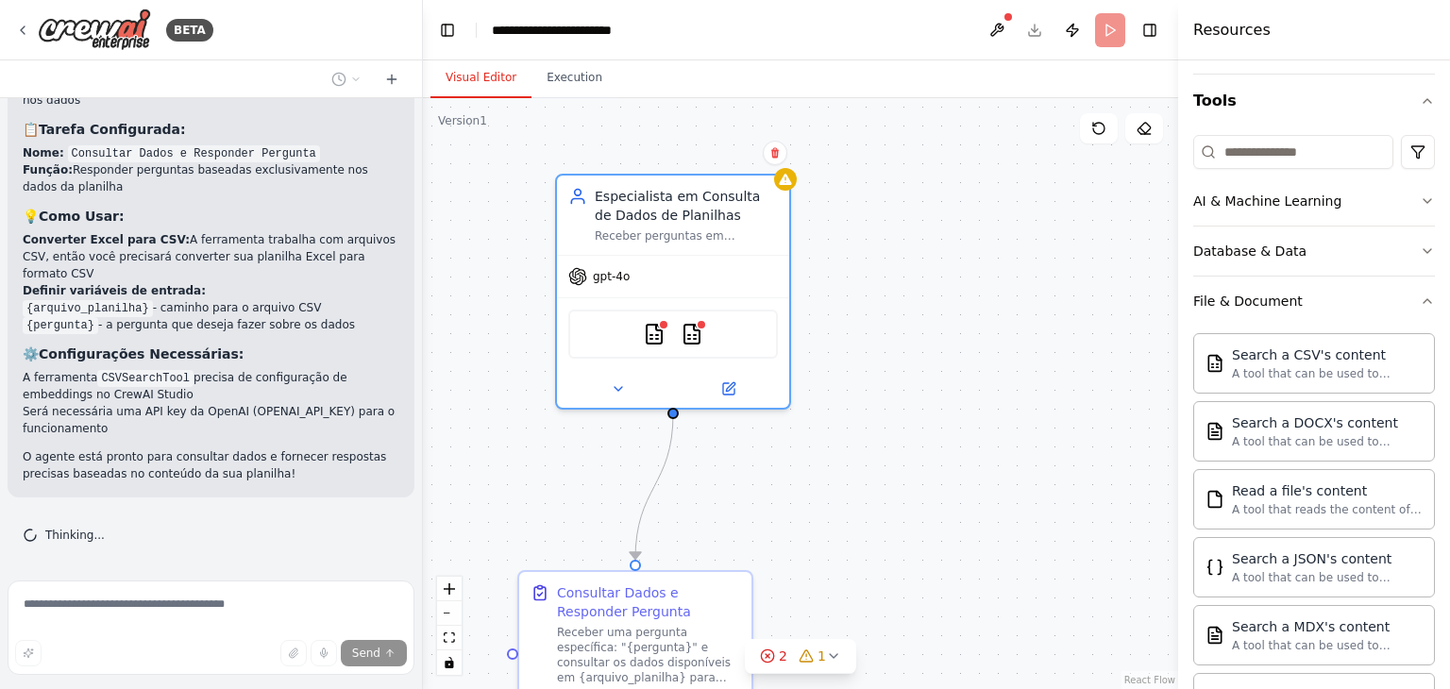
scroll to position [1448, 0]
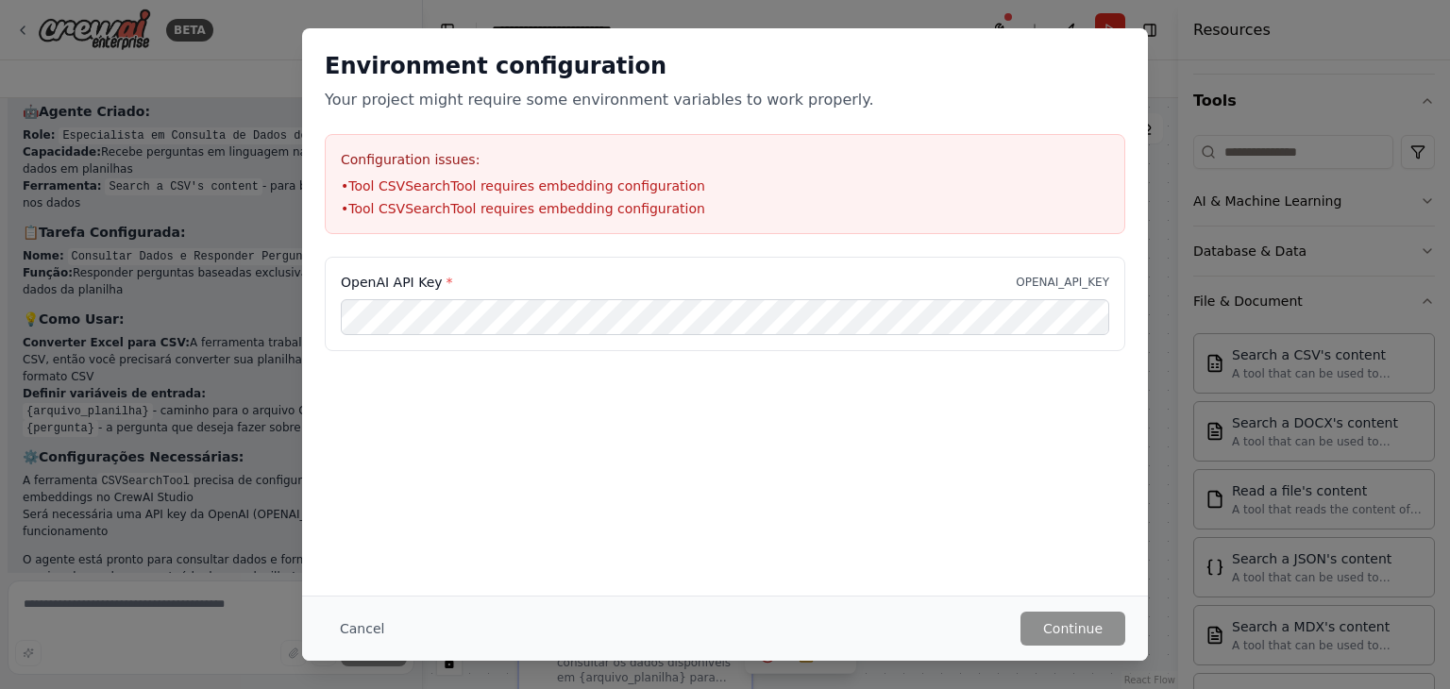
click at [1183, 462] on div "Environment configuration Your project might require some environment variables…" at bounding box center [725, 344] width 1450 height 689
